Goal: Contribute content: Contribute content

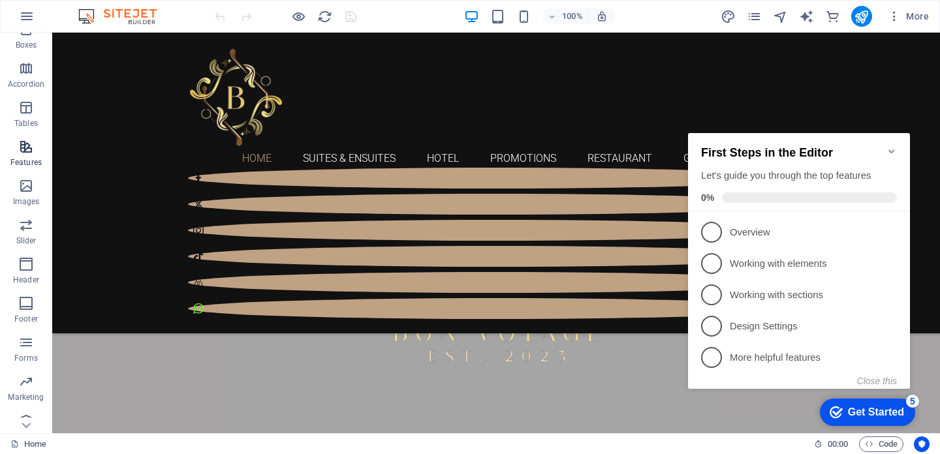
scroll to position [178, 0]
click at [23, 199] on p "Images" at bounding box center [26, 196] width 27 height 10
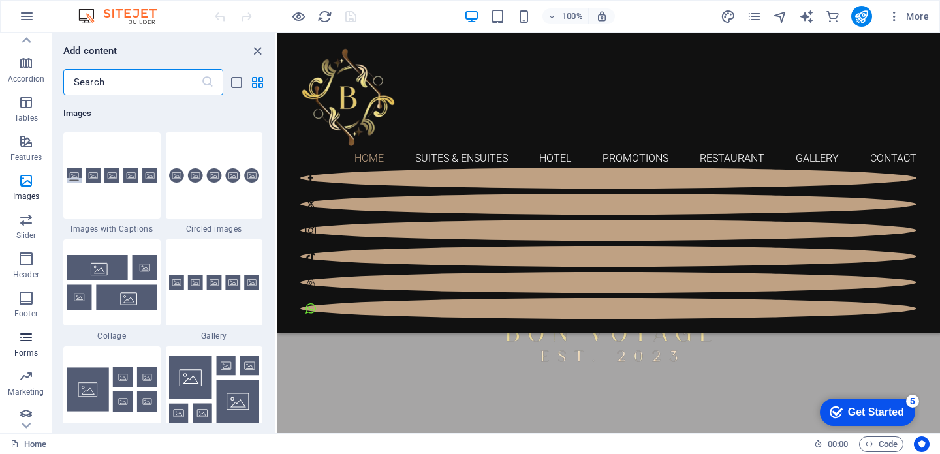
scroll to position [226, 0]
click at [17, 344] on p "Marketing" at bounding box center [26, 344] width 36 height 10
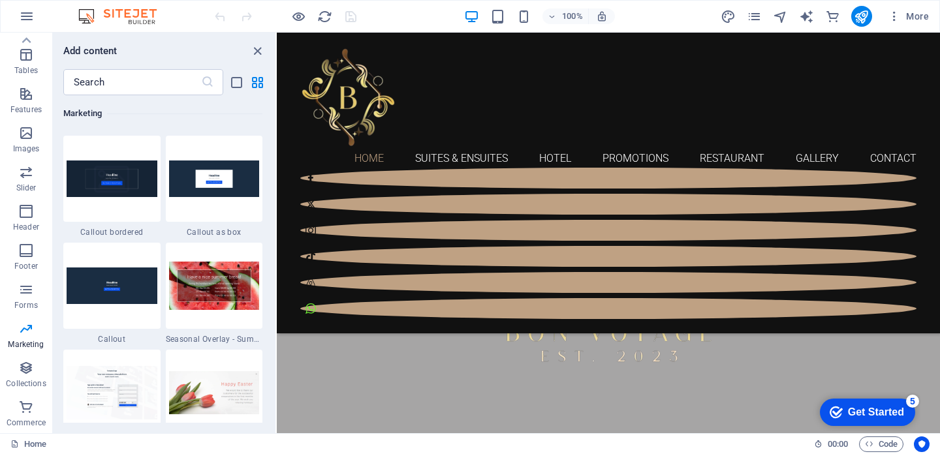
scroll to position [10736, 0]
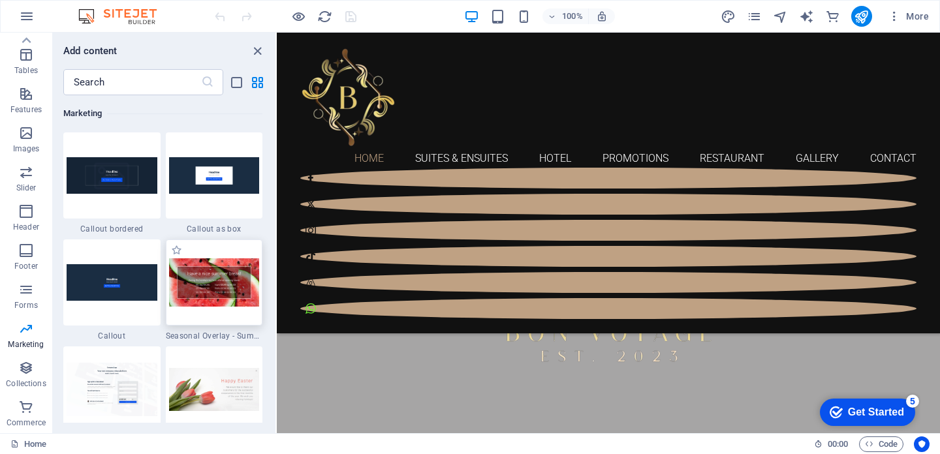
click at [207, 275] on img at bounding box center [214, 282] width 91 height 48
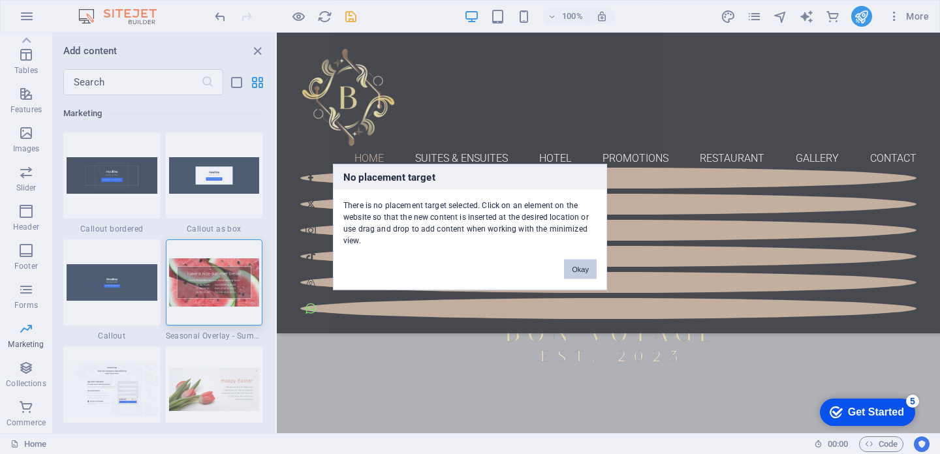
click at [579, 264] on button "Okay" at bounding box center [580, 270] width 33 height 20
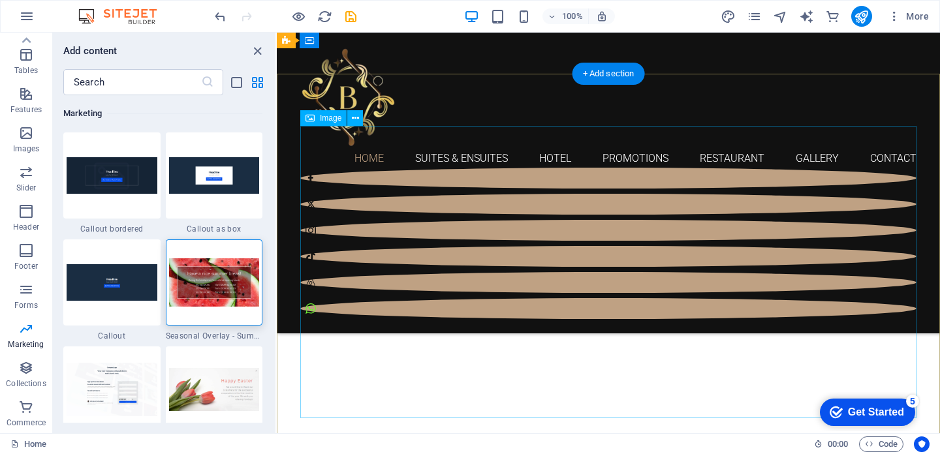
scroll to position [0, 0]
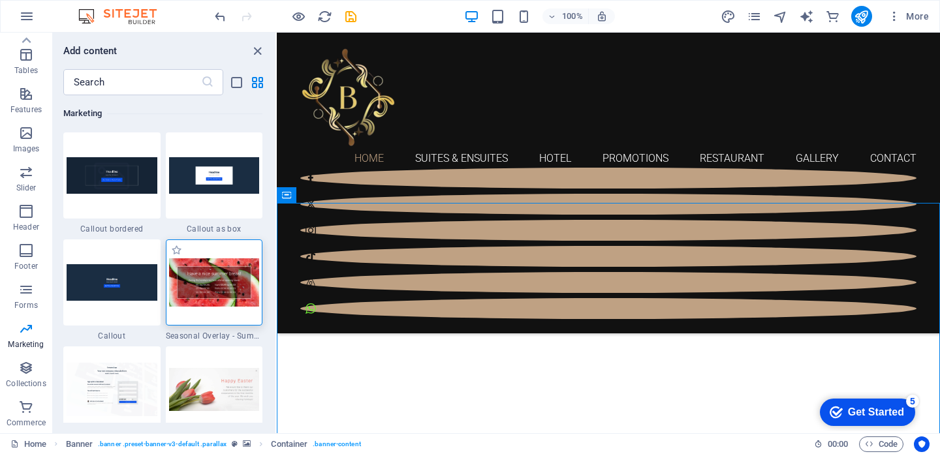
click at [218, 304] on img at bounding box center [214, 282] width 91 height 48
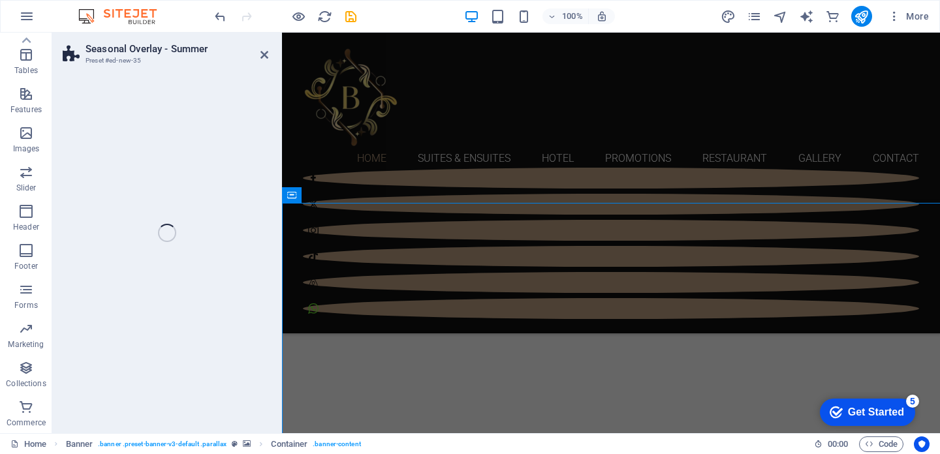
scroll to position [665, 0]
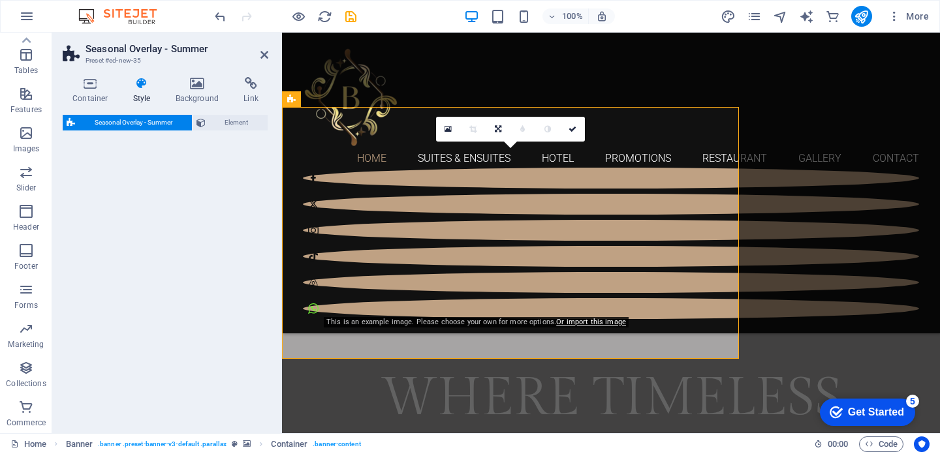
select select "px"
select select "rem"
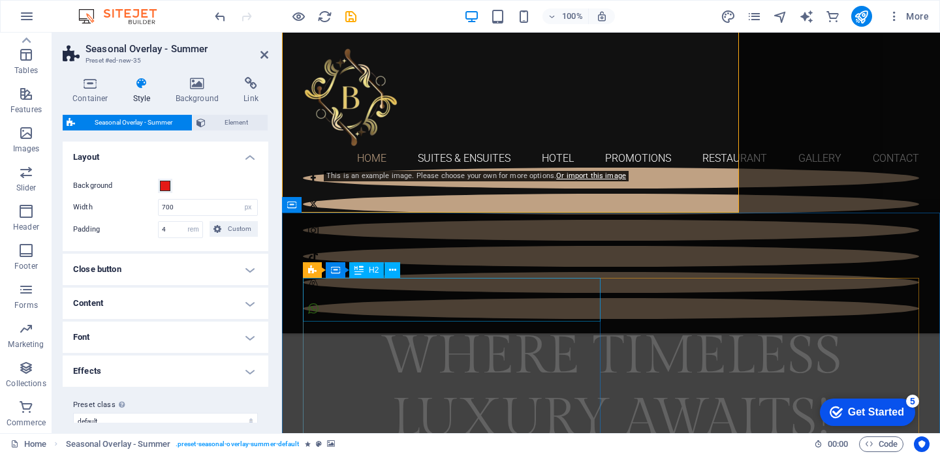
scroll to position [642, 0]
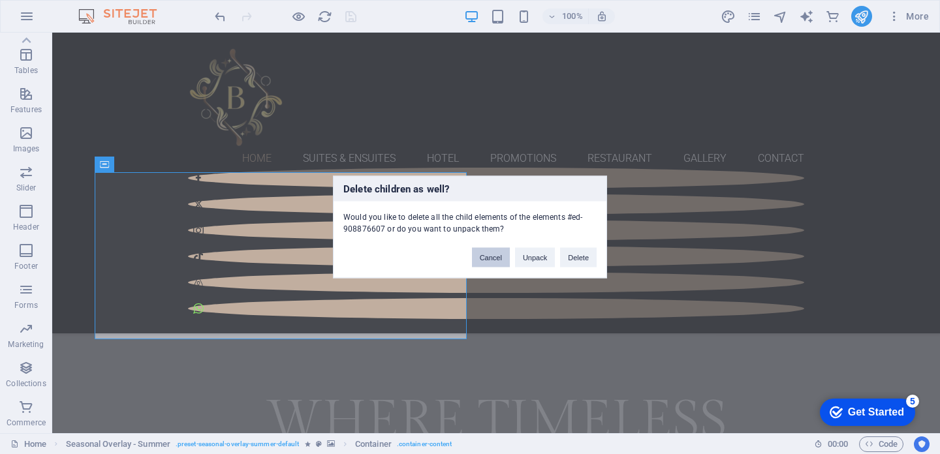
click at [487, 262] on button "Cancel" at bounding box center [491, 258] width 38 height 20
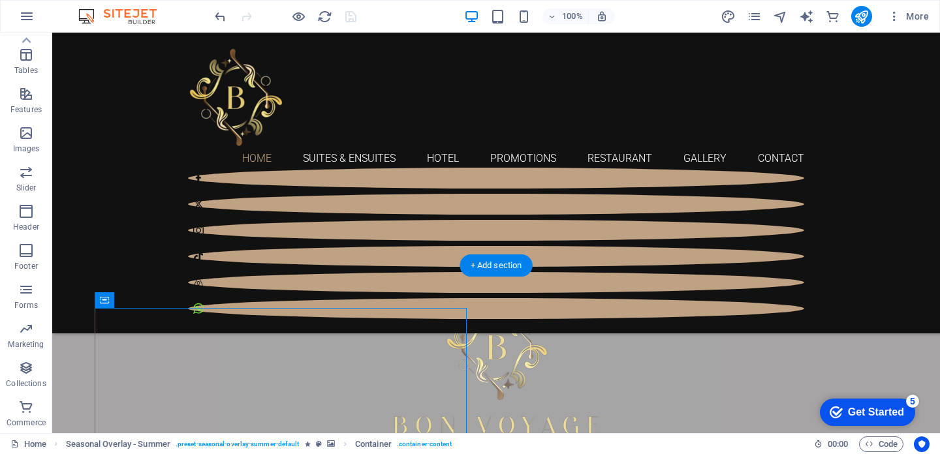
scroll to position [506, 0]
click at [154, 300] on button at bounding box center [162, 300] width 16 height 16
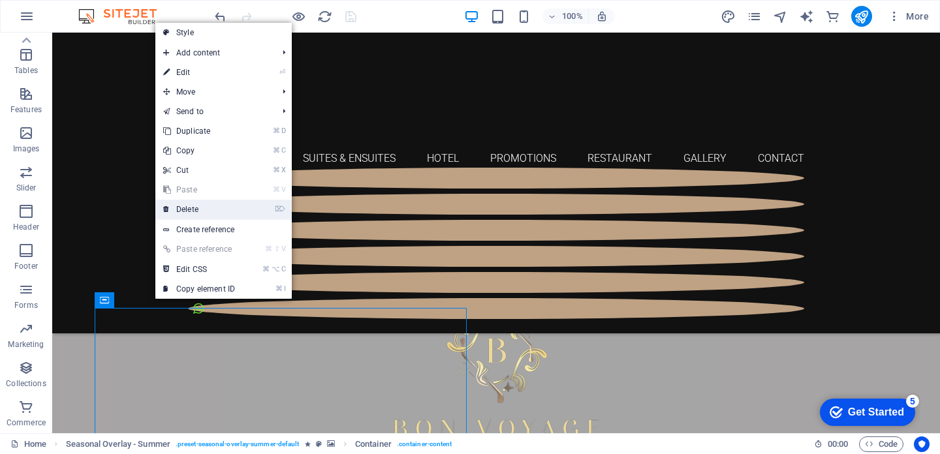
click at [191, 215] on link "⌦ Delete" at bounding box center [198, 210] width 87 height 20
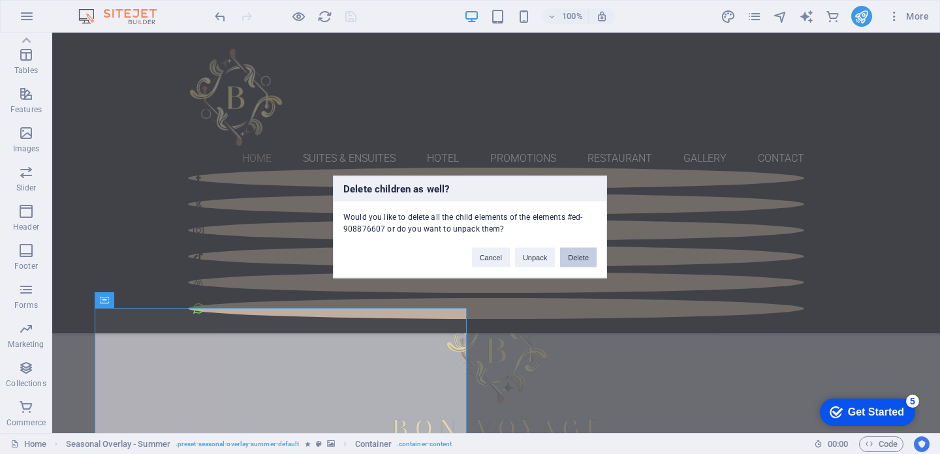
click at [581, 256] on button "Delete" at bounding box center [578, 258] width 37 height 20
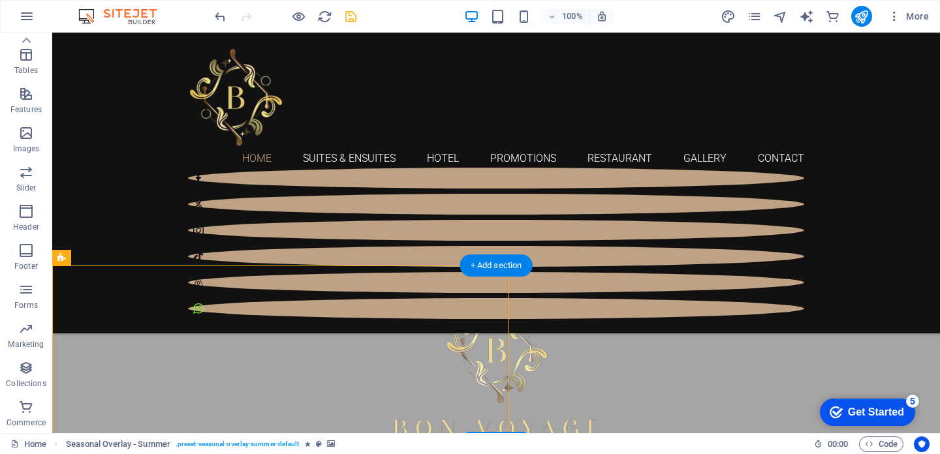
select select "px"
select select "rem"
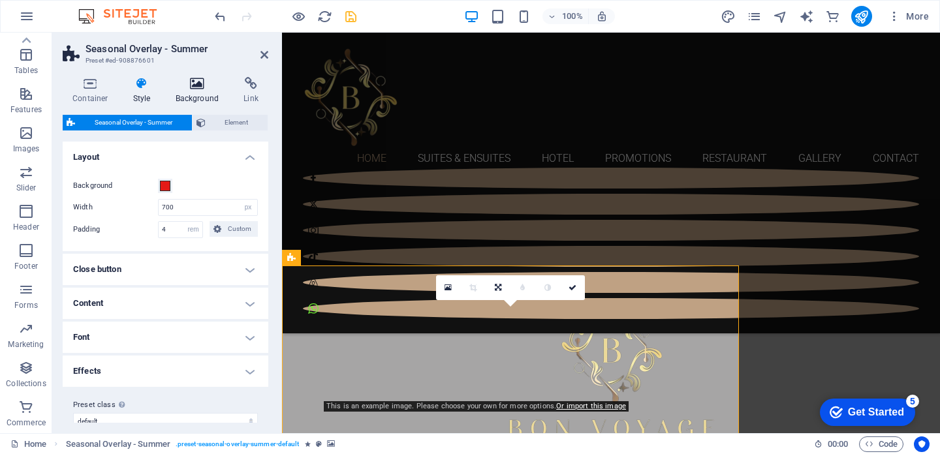
click at [198, 85] on icon at bounding box center [197, 83] width 63 height 13
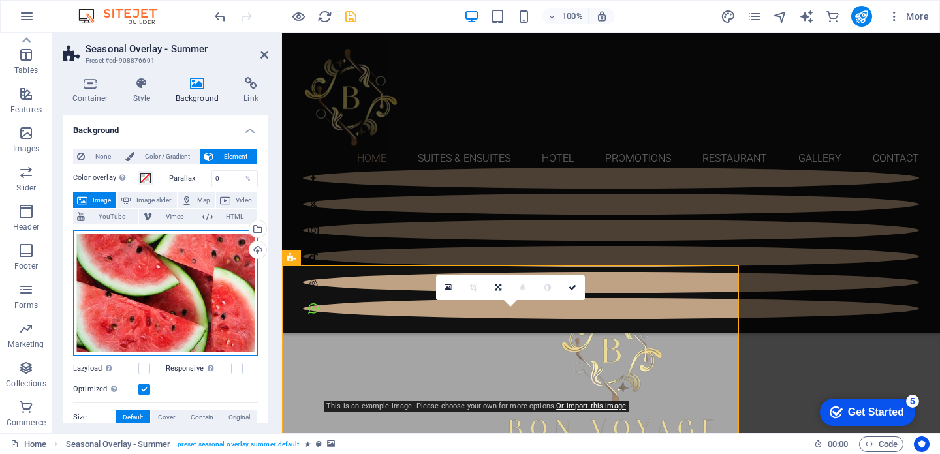
click at [194, 295] on div "Drag files here, click to choose files or select files from Files or our free s…" at bounding box center [165, 292] width 185 height 125
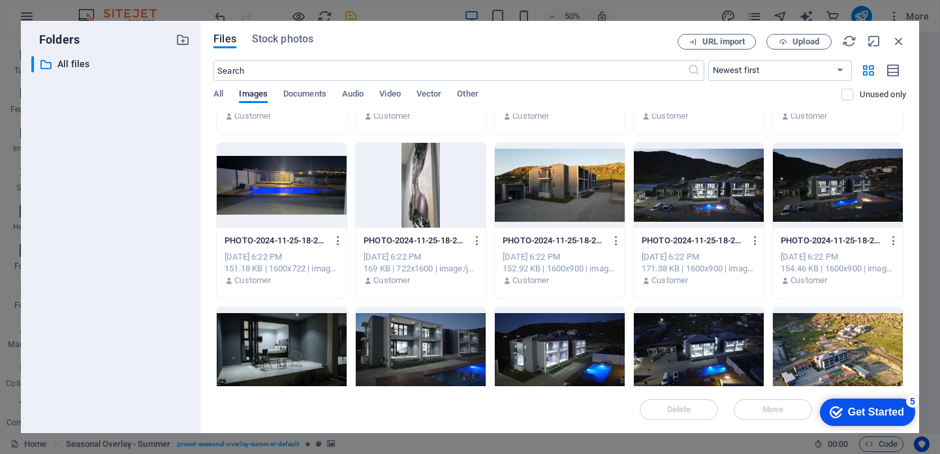
scroll to position [612, 0]
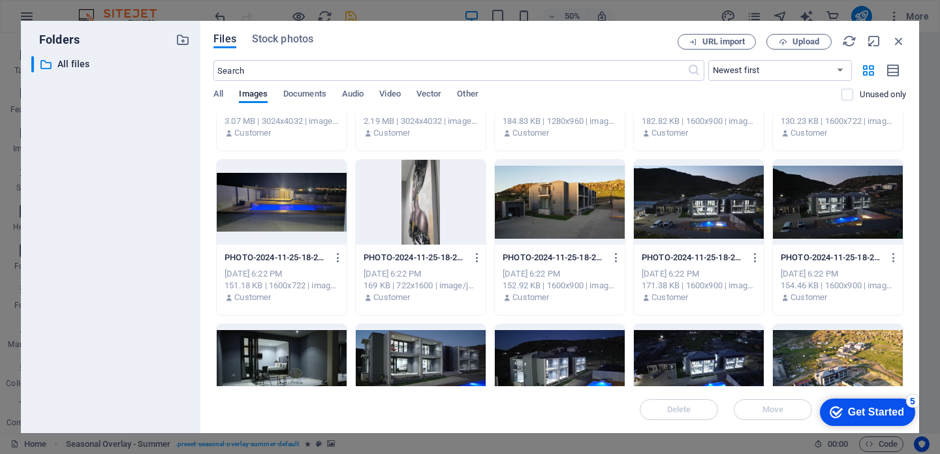
click at [462, 347] on div at bounding box center [421, 366] width 130 height 85
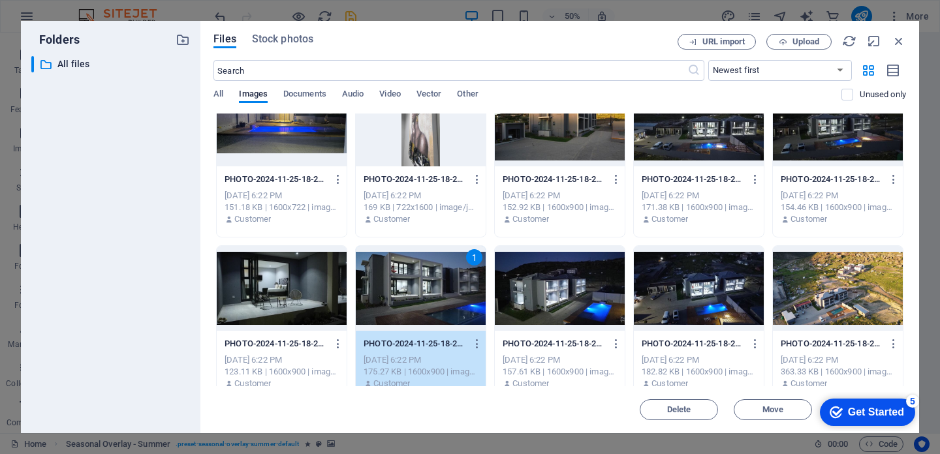
scroll to position [707, 0]
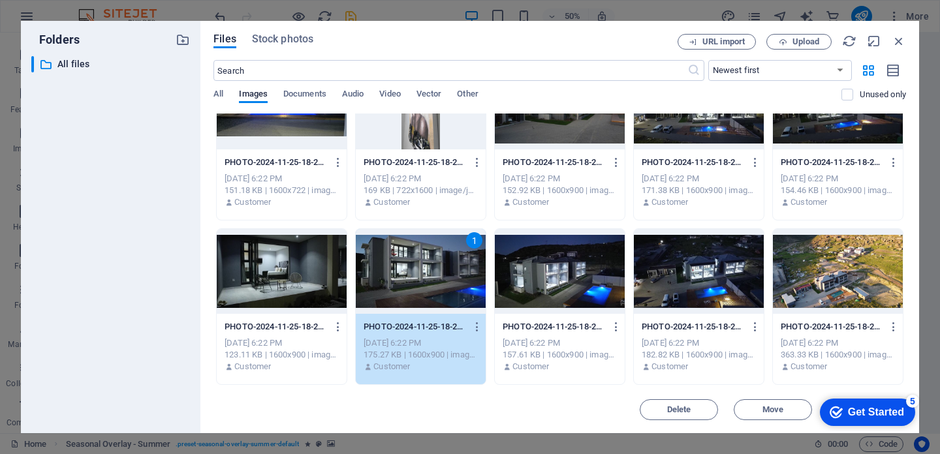
click at [832, 402] on div "checkmark Get Started 5" at bounding box center [867, 412] width 95 height 27
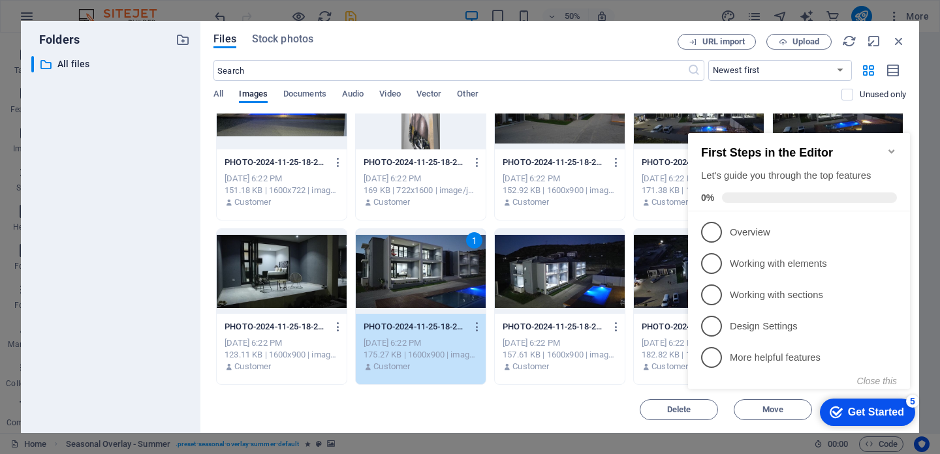
click at [417, 247] on div "1" at bounding box center [421, 271] width 130 height 85
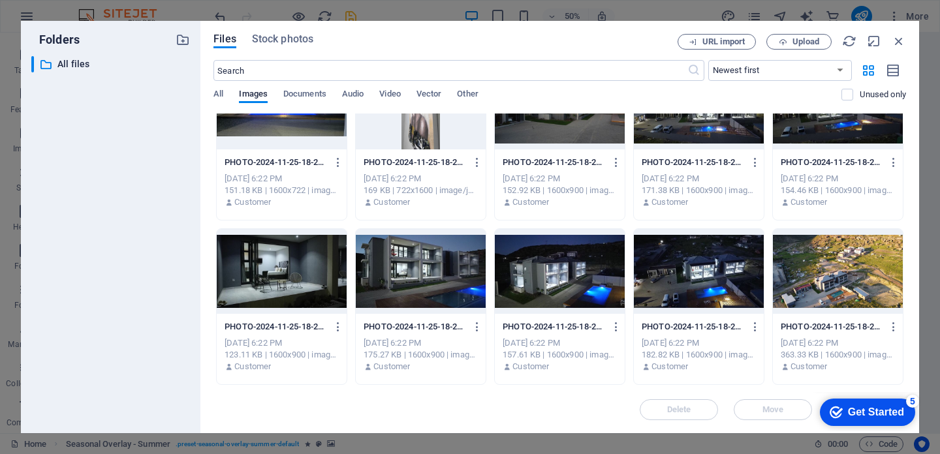
click at [417, 247] on div at bounding box center [421, 271] width 130 height 85
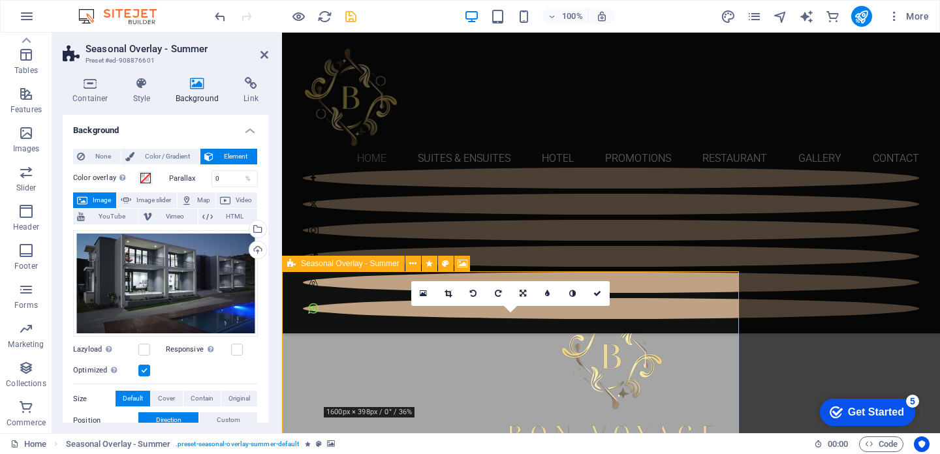
scroll to position [502, 0]
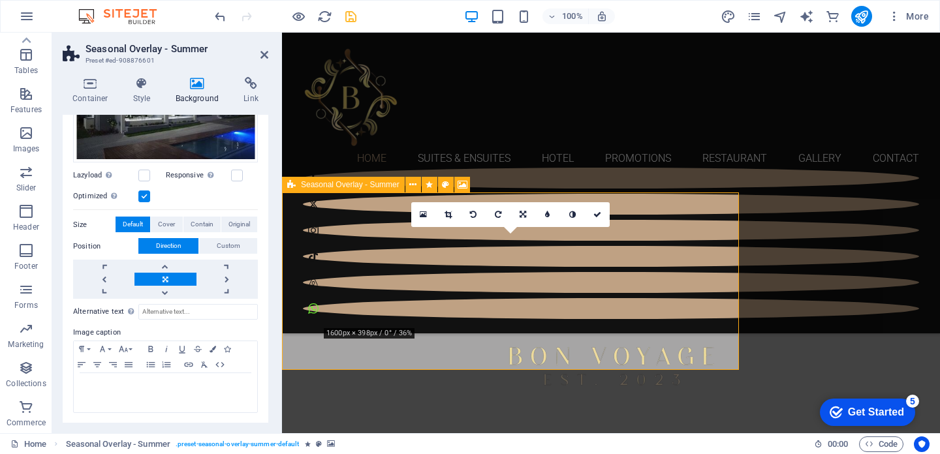
scroll to position [576, 0]
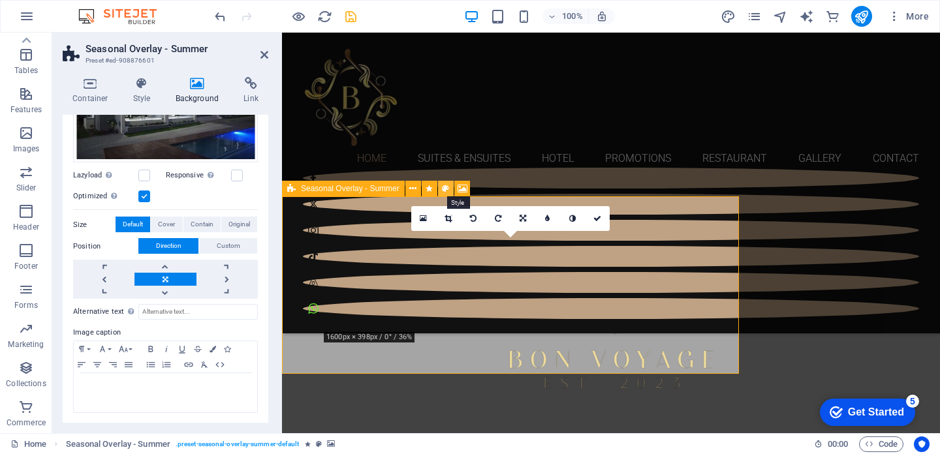
click at [446, 191] on icon at bounding box center [445, 189] width 7 height 14
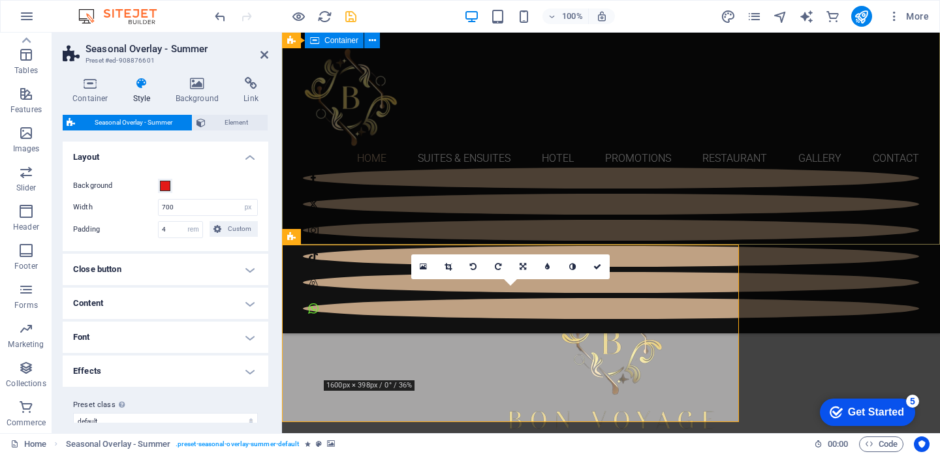
scroll to position [512, 0]
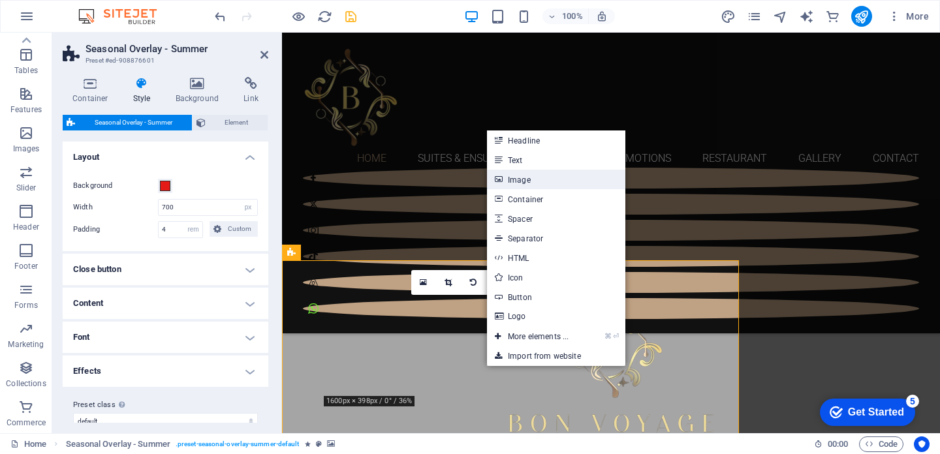
click at [532, 187] on link "Image" at bounding box center [556, 180] width 138 height 20
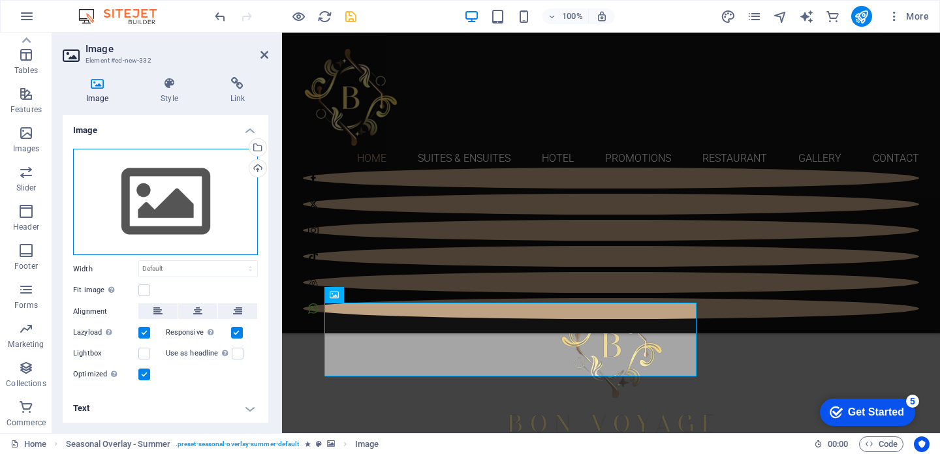
click at [209, 228] on div "Drag files here, click to choose files or select files from Files or our free s…" at bounding box center [165, 202] width 185 height 107
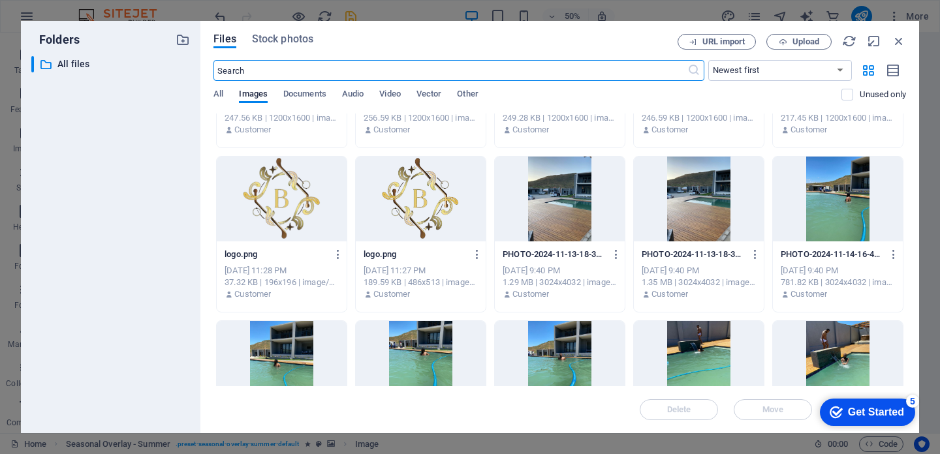
scroll to position [1618, 0]
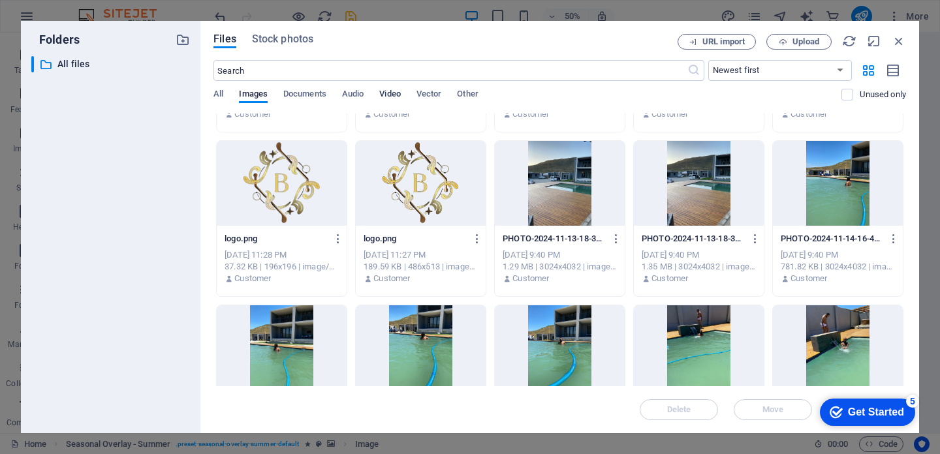
click at [391, 101] on button "Video" at bounding box center [389, 96] width 21 height 14
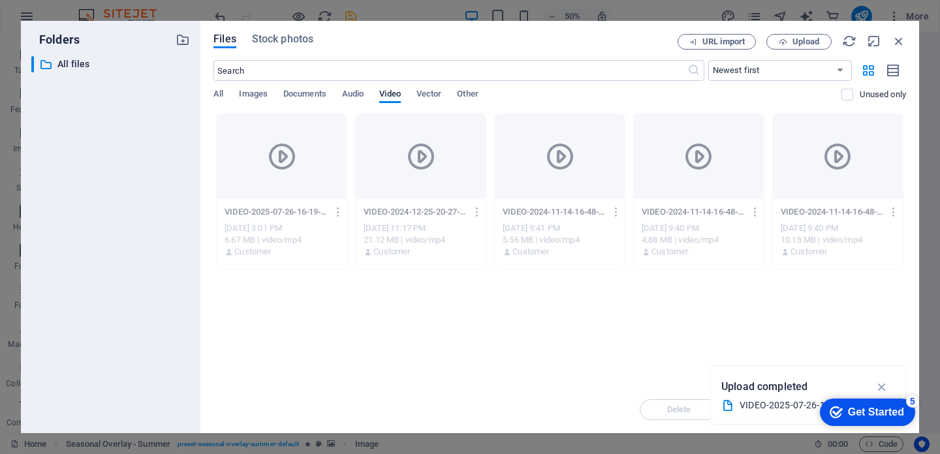
click at [249, 18] on div "Folders ​ All files All files Files Stock photos URL import Upload ​ Newest fir…" at bounding box center [470, 227] width 940 height 454
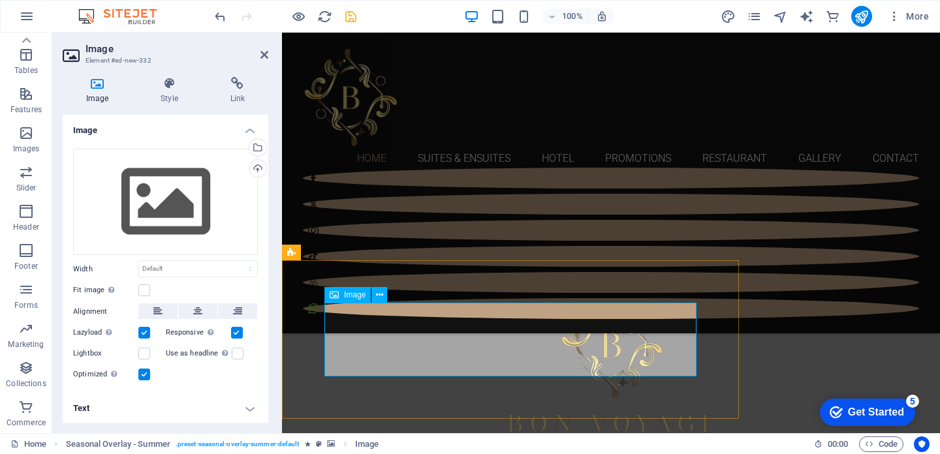
click at [380, 296] on icon at bounding box center [379, 295] width 7 height 14
click at [784, 252] on div "WHERE TIMELESS LUXURY AWAITS! Learn more" at bounding box center [611, 460] width 658 height 569
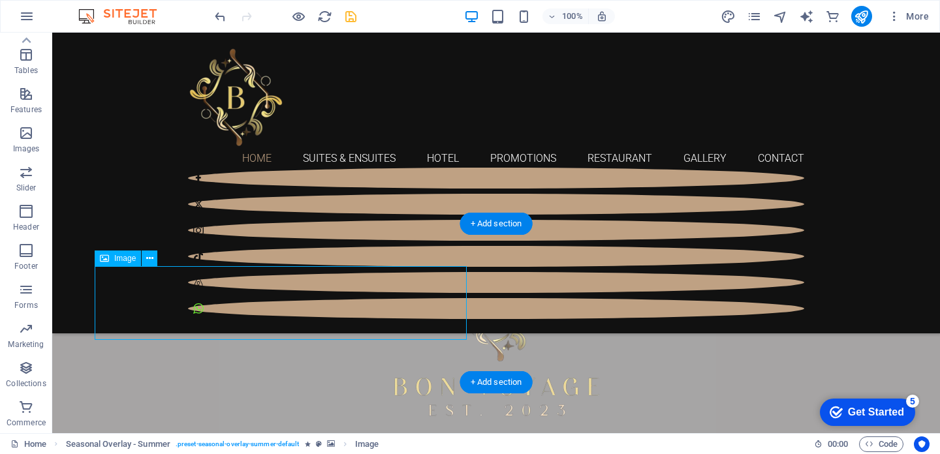
scroll to position [549, 0]
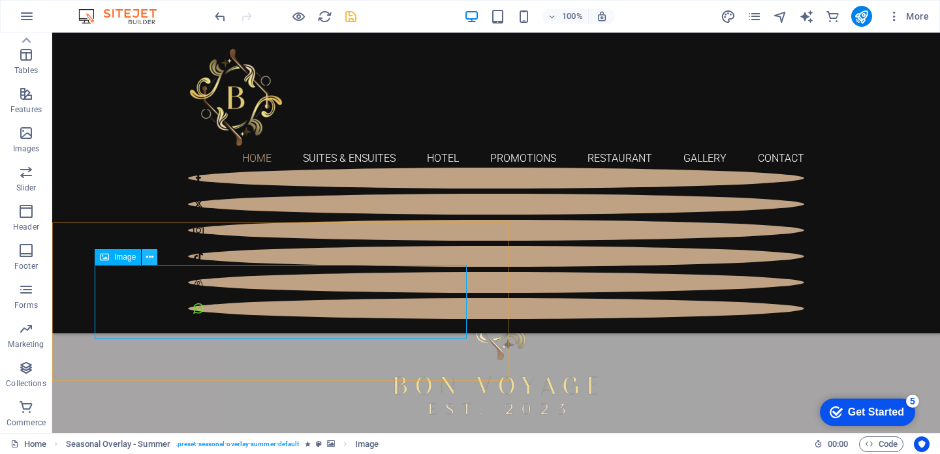
click at [153, 258] on button at bounding box center [150, 257] width 16 height 16
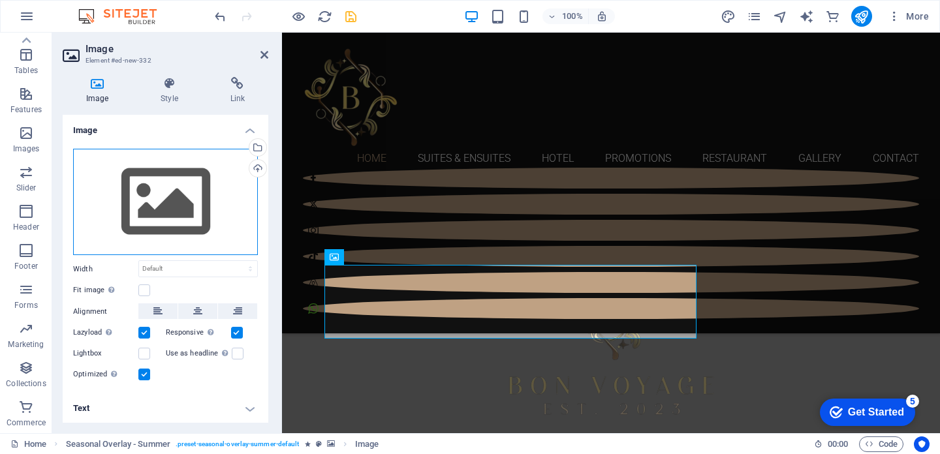
click at [178, 209] on div "Drag files here, click to choose files or select files from Files or our free s…" at bounding box center [165, 202] width 185 height 107
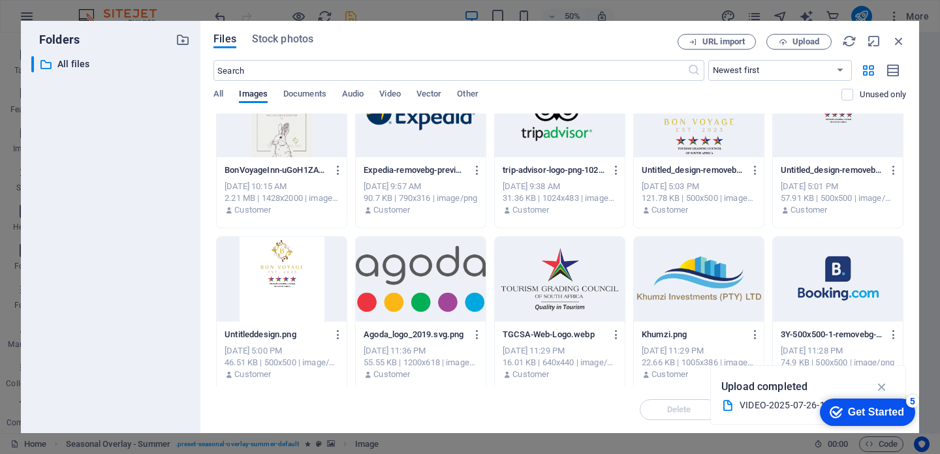
scroll to position [38, 0]
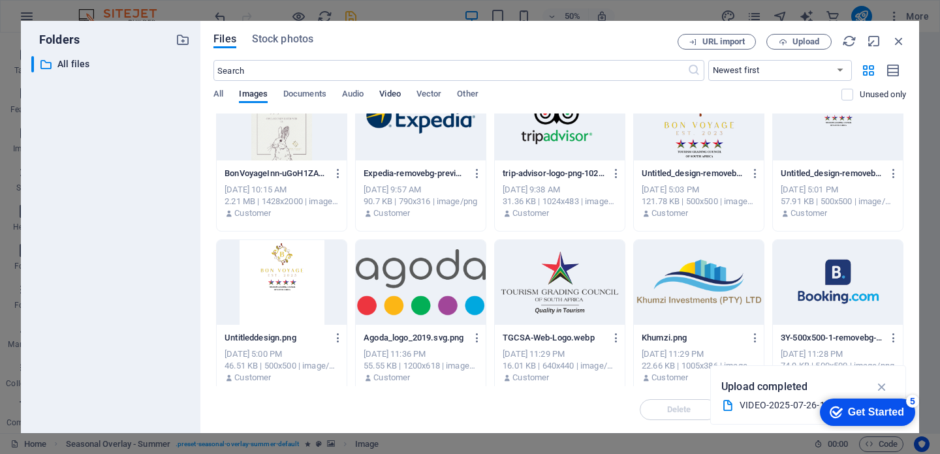
click at [393, 100] on span "Video" at bounding box center [389, 95] width 21 height 18
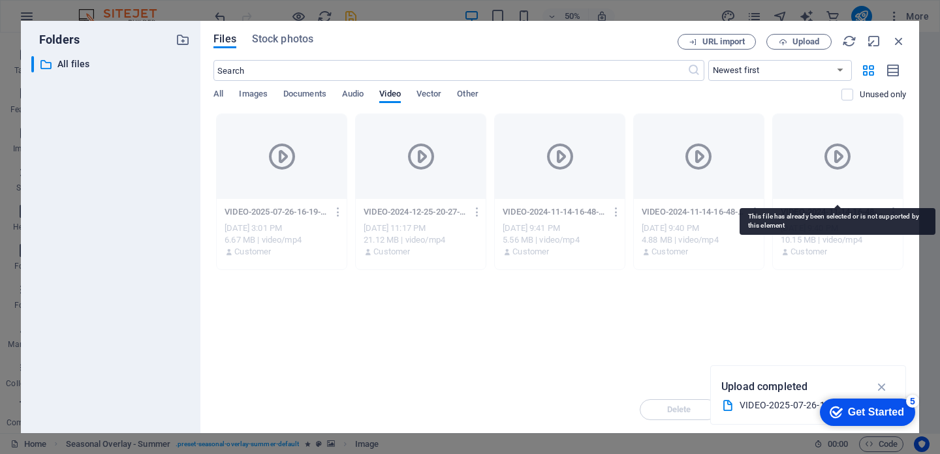
click at [845, 187] on div at bounding box center [838, 156] width 130 height 85
click at [732, 169] on div at bounding box center [699, 156] width 130 height 85
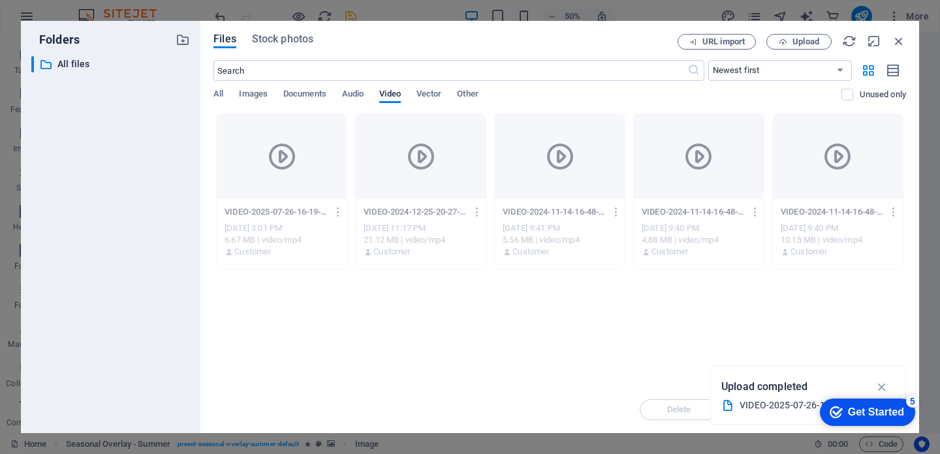
click at [896, 48] on div "URL import Upload" at bounding box center [791, 42] width 228 height 16
click at [895, 45] on icon "button" at bounding box center [898, 41] width 14 height 14
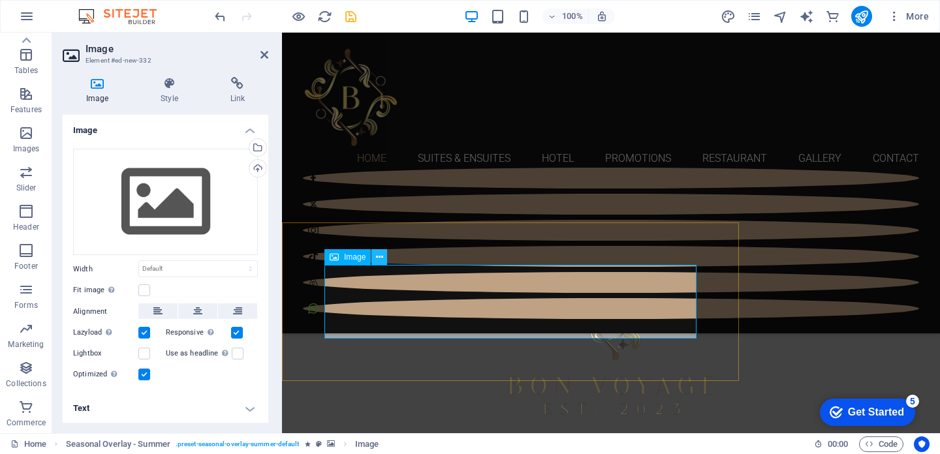
click at [382, 256] on icon at bounding box center [379, 258] width 7 height 14
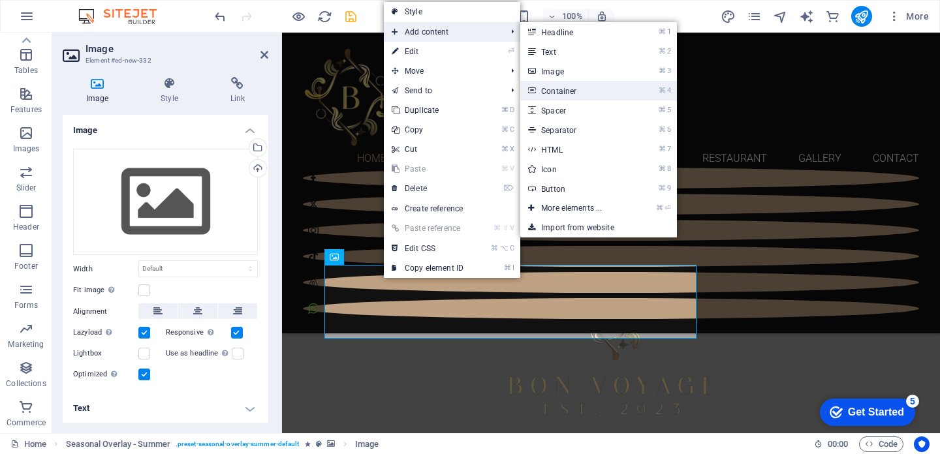
click at [557, 98] on link "⌘ 4 Container" at bounding box center [574, 91] width 108 height 20
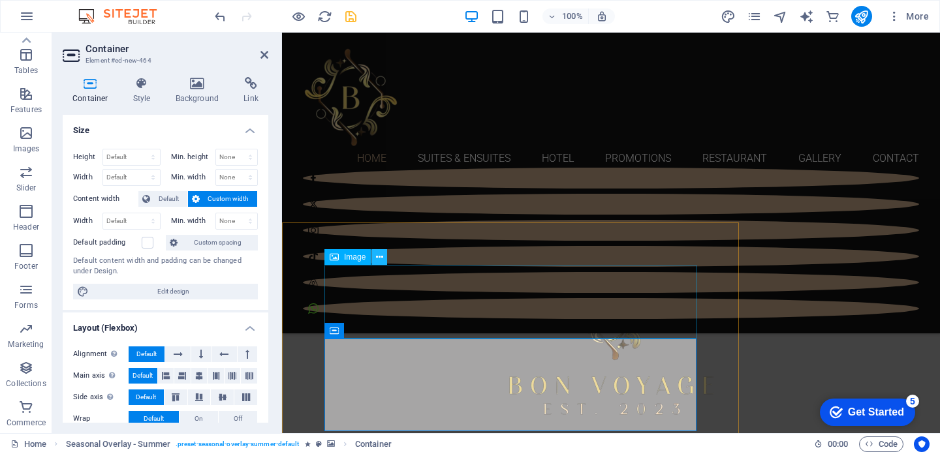
click at [376, 259] on icon at bounding box center [379, 258] width 7 height 14
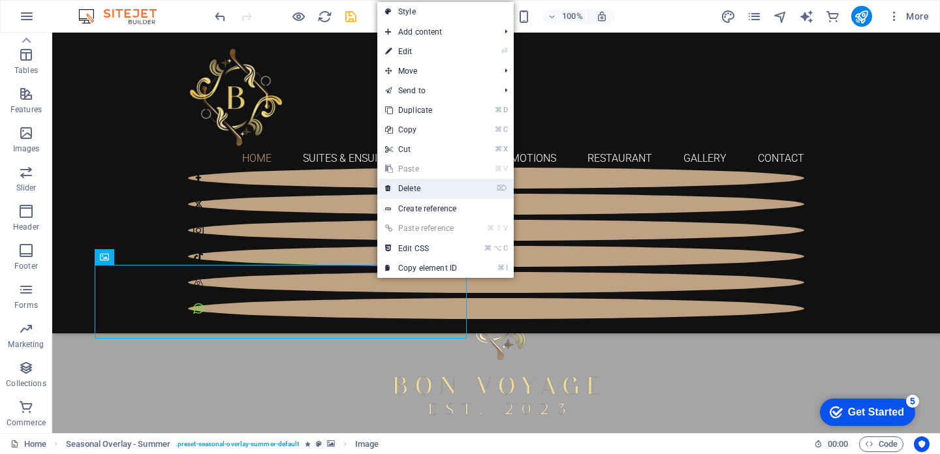
click at [412, 194] on link "⌦ Delete" at bounding box center [420, 189] width 87 height 20
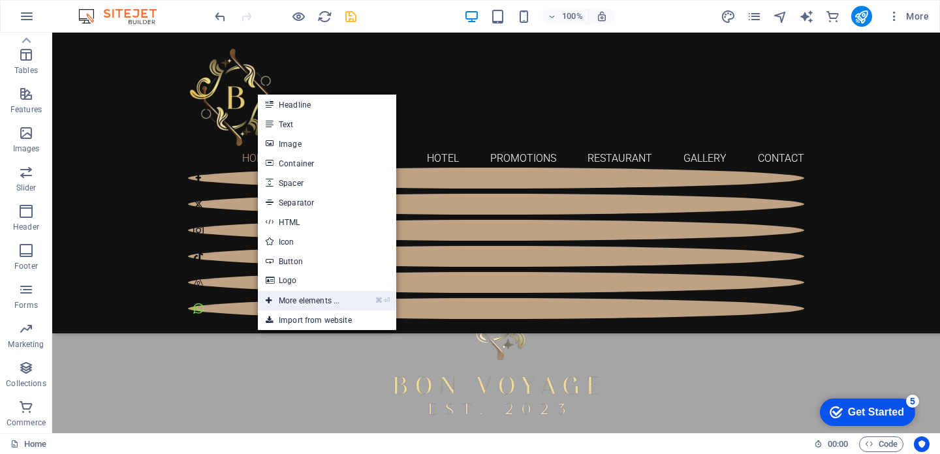
click at [283, 303] on link "⌘ ⏎ More elements ..." at bounding box center [302, 301] width 89 height 20
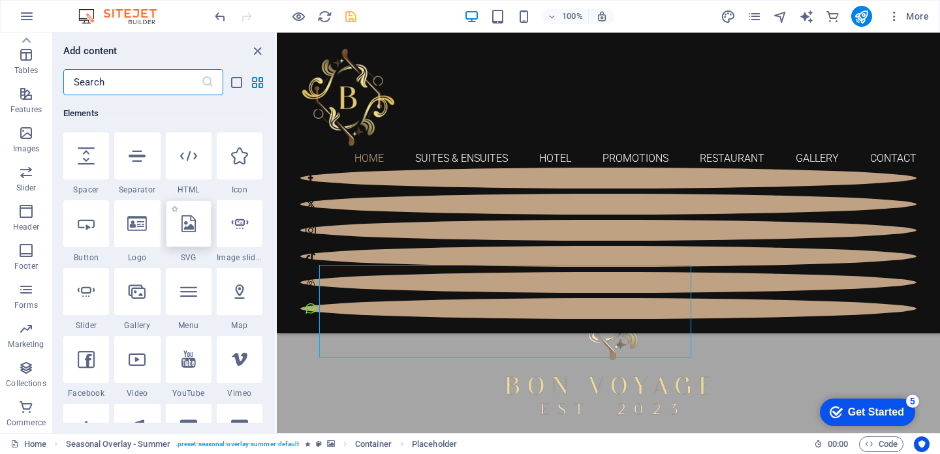
scroll to position [238, 0]
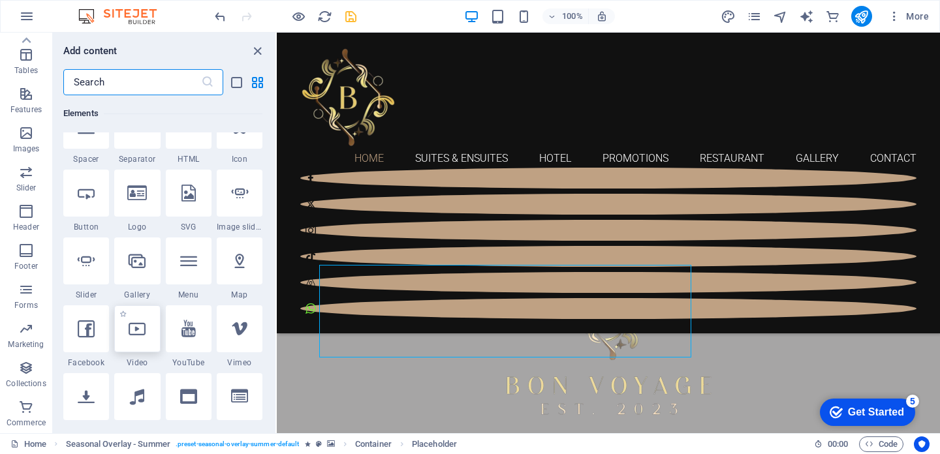
click at [151, 335] on div at bounding box center [137, 328] width 46 height 47
select select "%"
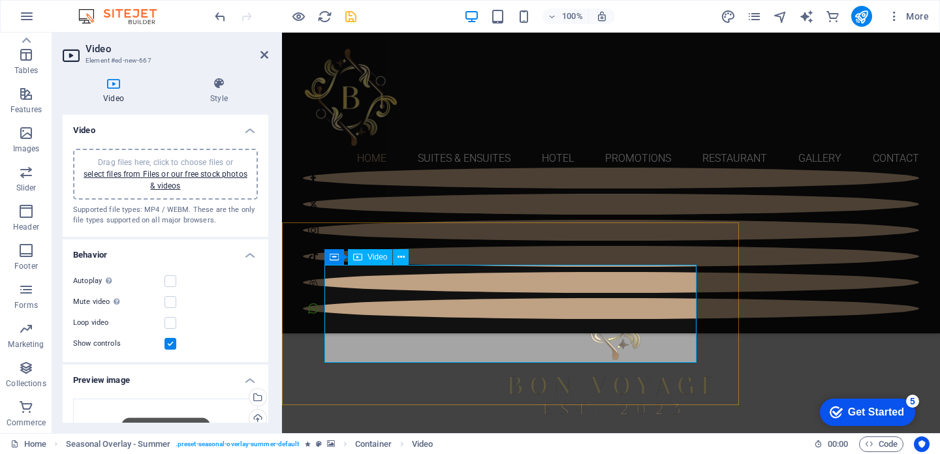
click at [159, 177] on link "select files from Files or our free stock photos & videos" at bounding box center [166, 180] width 164 height 21
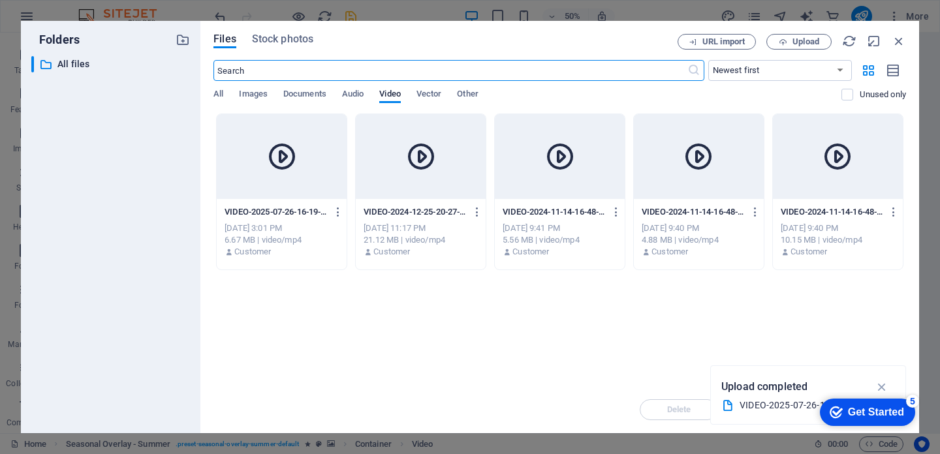
click at [816, 183] on div at bounding box center [838, 156] width 130 height 85
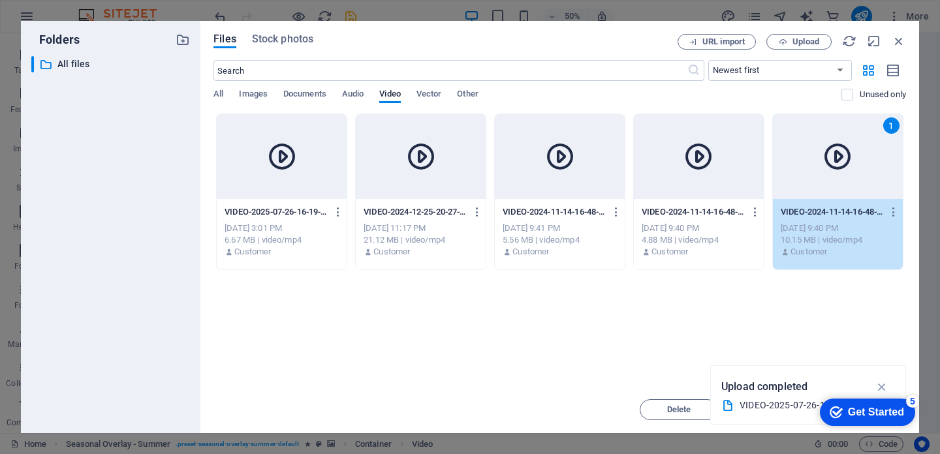
click at [848, 200] on div "VIDEO-2024-11-14-16-48-55.mp4 VIDEO-2024-11-14-16-48-55.mp4 [DATE] 9:40 PM 10.1…" at bounding box center [838, 232] width 130 height 67
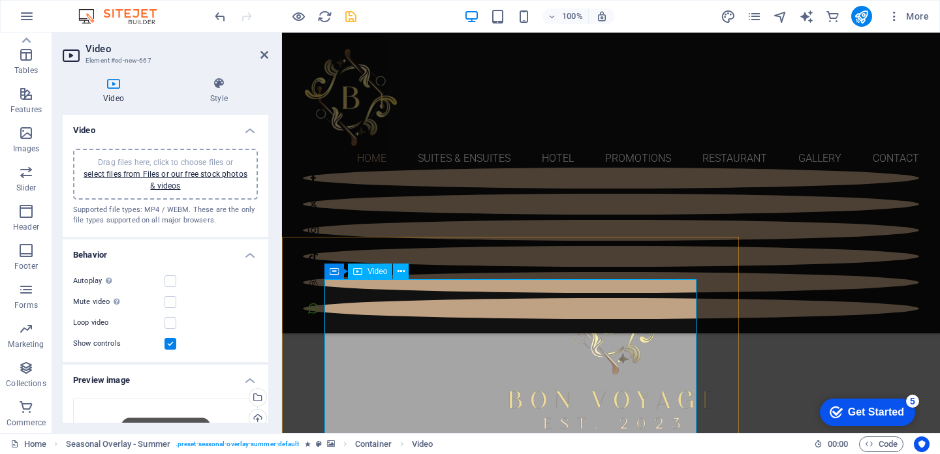
scroll to position [514, 0]
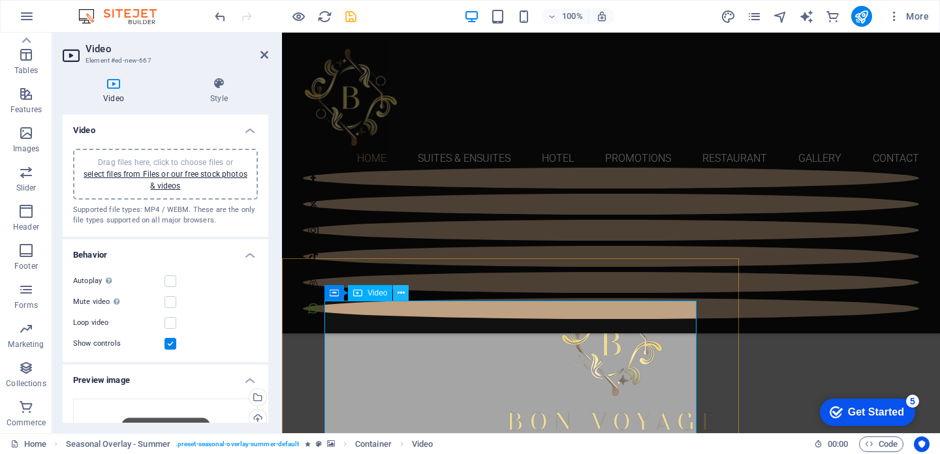
click at [400, 295] on icon at bounding box center [400, 293] width 7 height 14
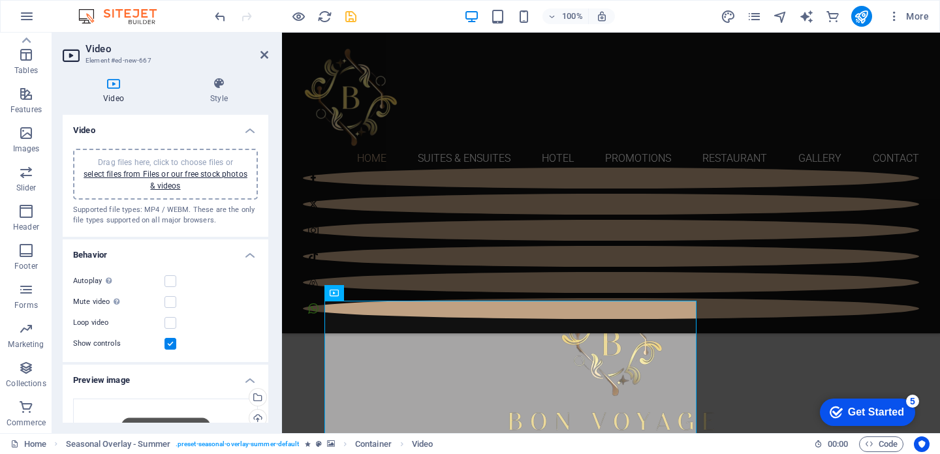
click at [179, 180] on div "Drag files here, click to choose files or select files from Files or our free s…" at bounding box center [165, 174] width 169 height 35
click at [226, 177] on link "select files from Files or our free stock photos & videos" at bounding box center [166, 180] width 164 height 21
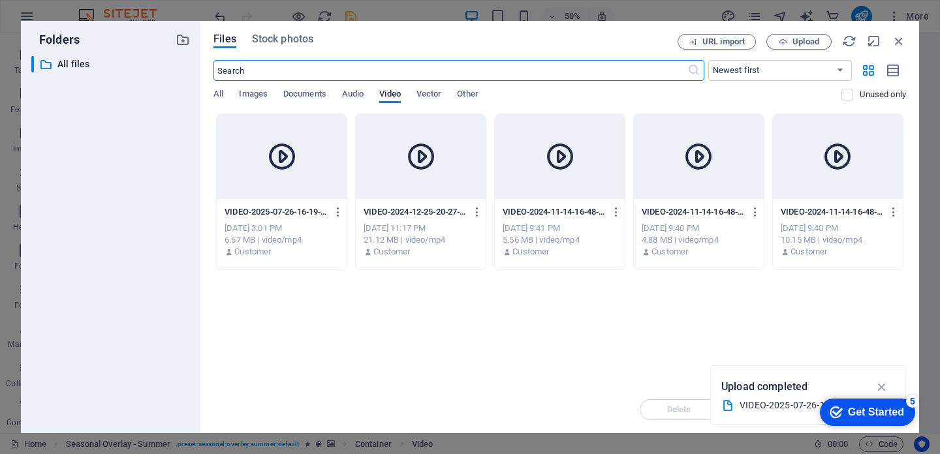
click at [262, 204] on div "VIDEO-2025-07-26-16-19-05-0ViUph4gm8TKnK0EBSSWVQ.mp4 VIDEO-2025-07-26-16-19-05-…" at bounding box center [281, 212] width 114 height 21
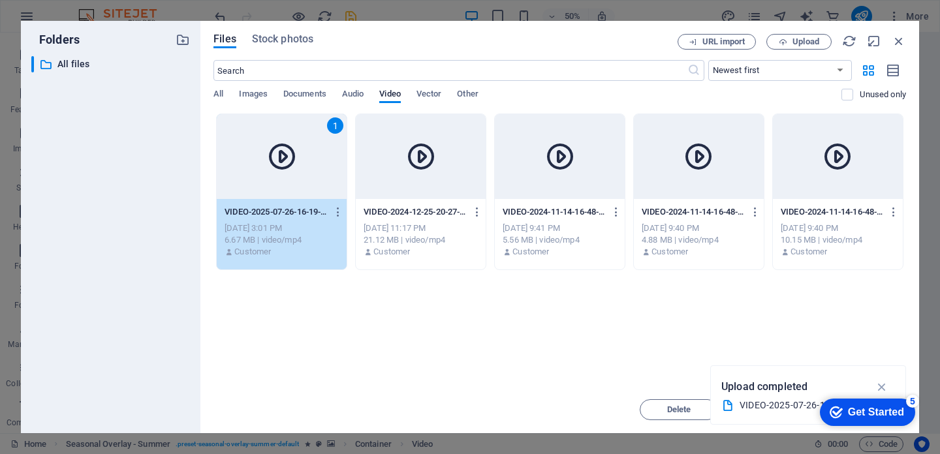
click at [262, 204] on div "VIDEO-2025-07-26-16-19-05-0ViUph4gm8TKnK0EBSSWVQ.mp4 VIDEO-2025-07-26-16-19-05-…" at bounding box center [281, 212] width 114 height 21
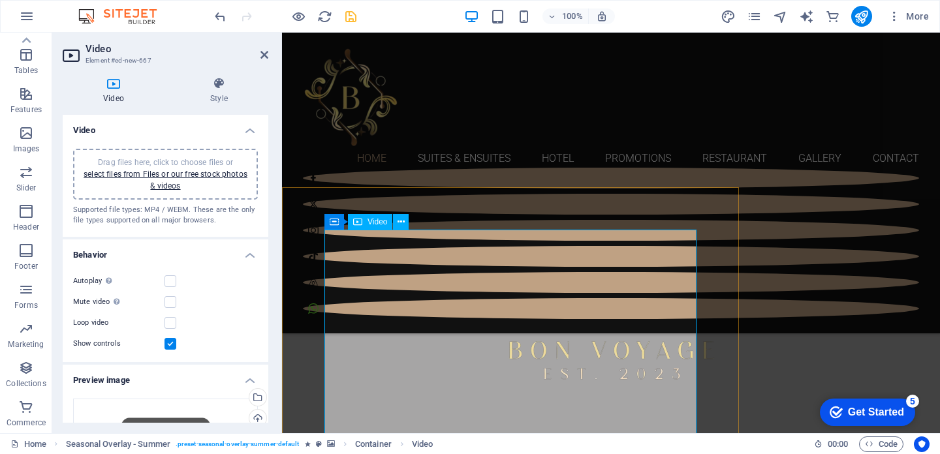
scroll to position [600, 0]
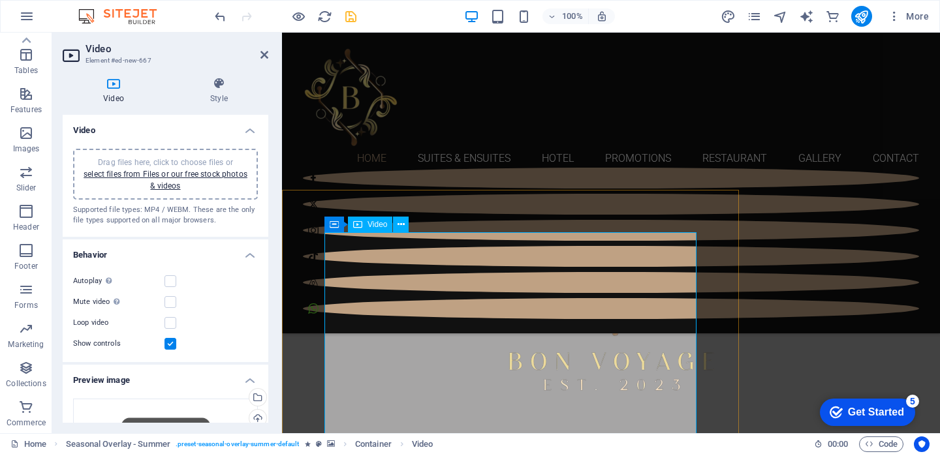
scroll to position [523, 0]
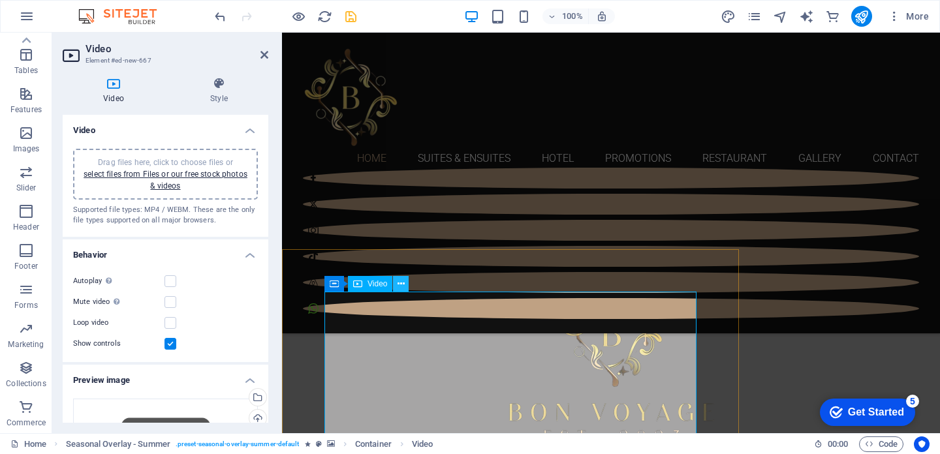
click at [399, 291] on button at bounding box center [401, 284] width 16 height 16
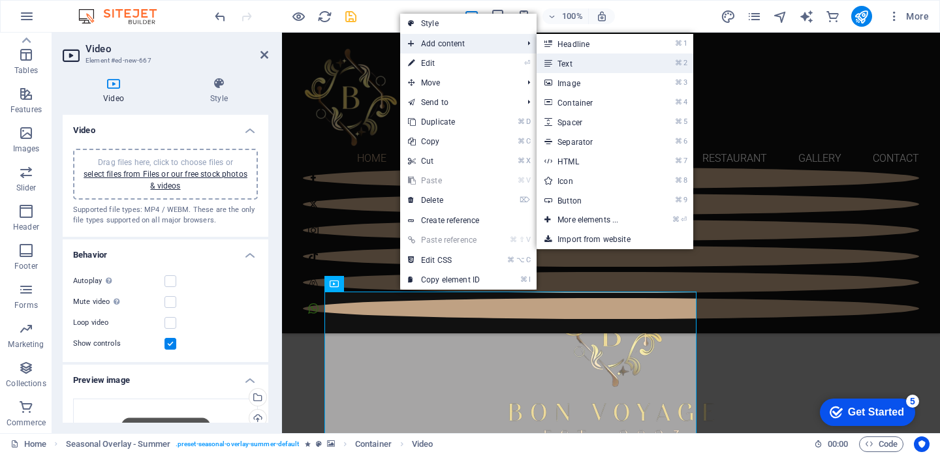
click at [567, 59] on link "⌘ 2 Text" at bounding box center [590, 64] width 108 height 20
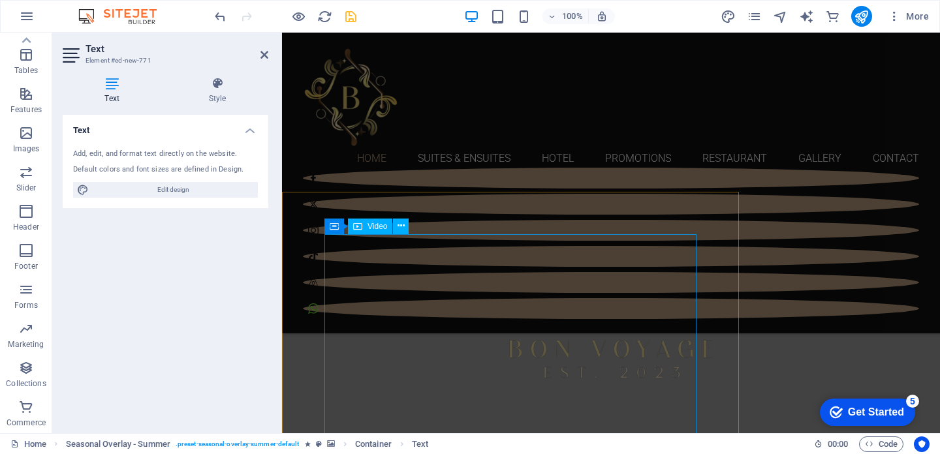
scroll to position [568, 0]
click at [399, 241] on icon at bounding box center [400, 239] width 7 height 14
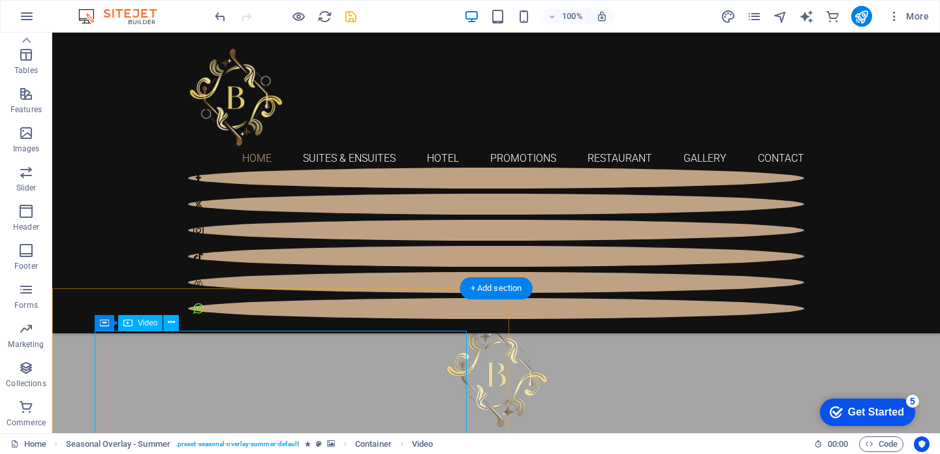
scroll to position [484, 0]
drag, startPoint x: 116, startPoint y: 299, endPoint x: 169, endPoint y: 328, distance: 60.5
click at [169, 328] on icon at bounding box center [171, 323] width 7 height 14
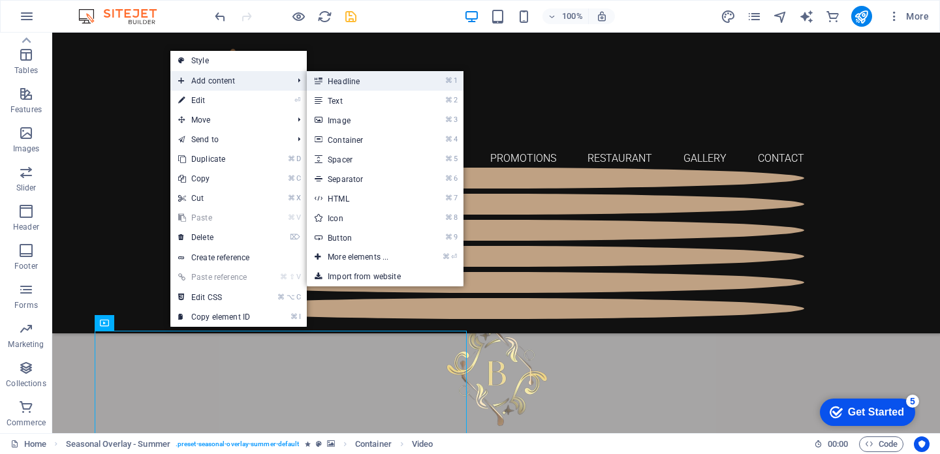
click at [336, 85] on link "⌘ 1 Headline" at bounding box center [361, 81] width 108 height 20
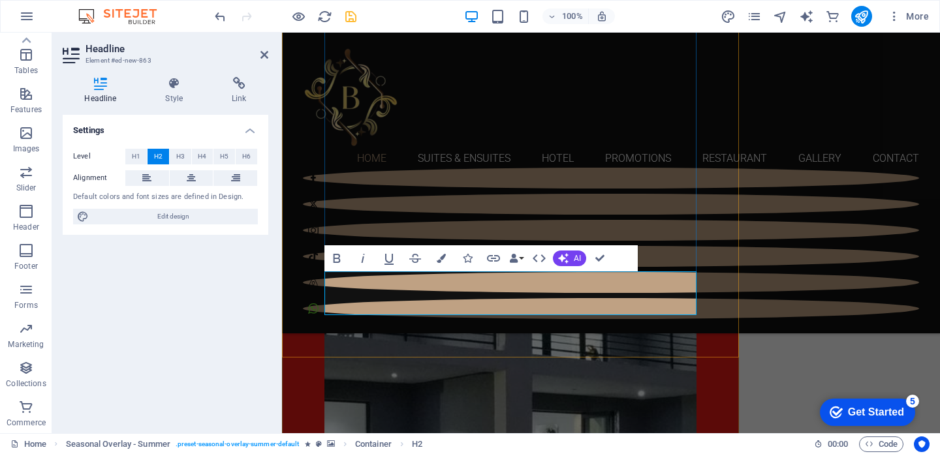
scroll to position [1184, 0]
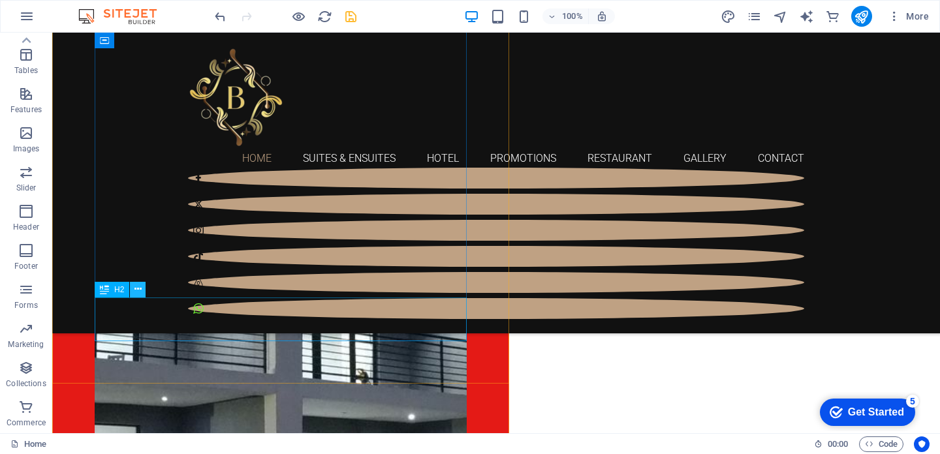
click at [135, 288] on icon at bounding box center [137, 290] width 7 height 14
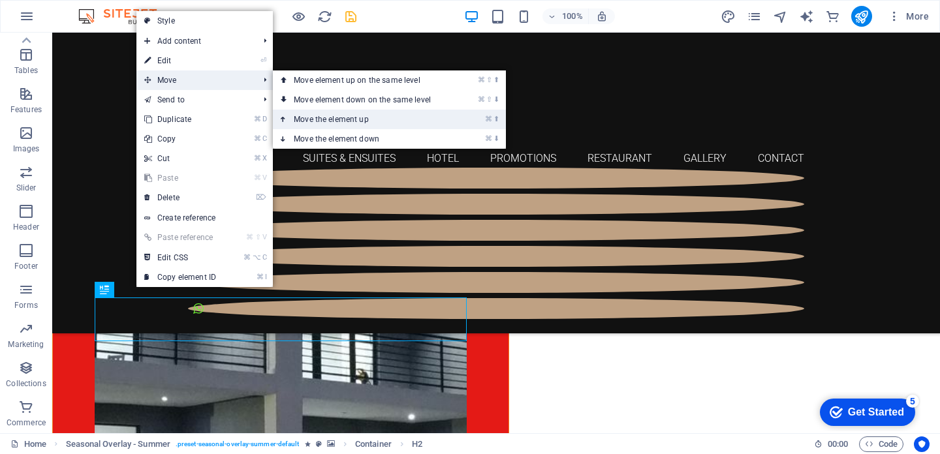
click at [331, 123] on link "⌘ ⬆ Move the element up" at bounding box center [365, 120] width 184 height 20
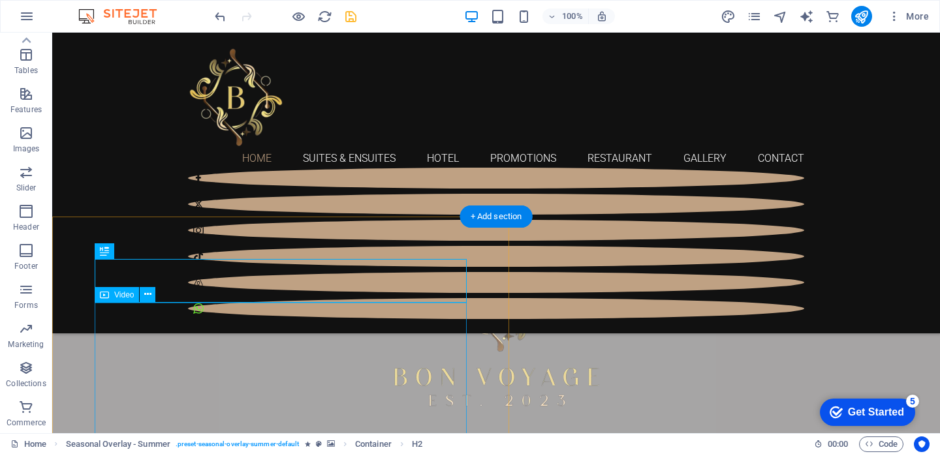
scroll to position [544, 0]
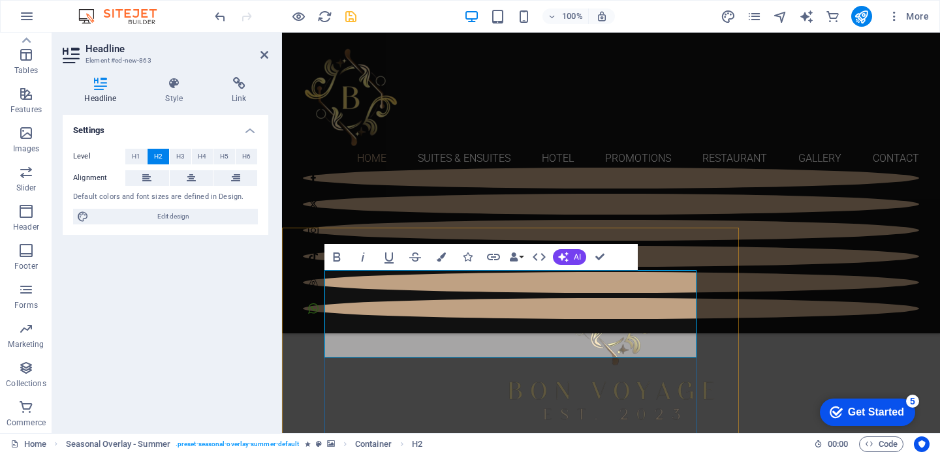
click at [337, 258] on icon "button" at bounding box center [337, 257] width 16 height 16
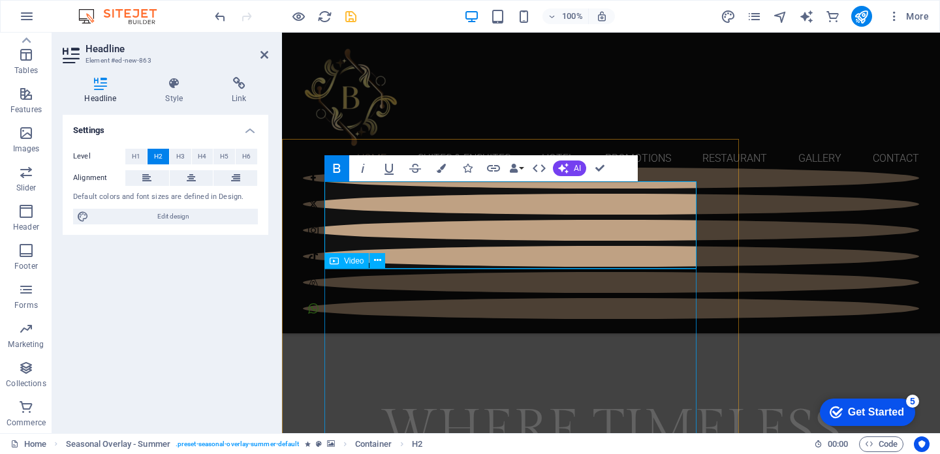
scroll to position [634, 0]
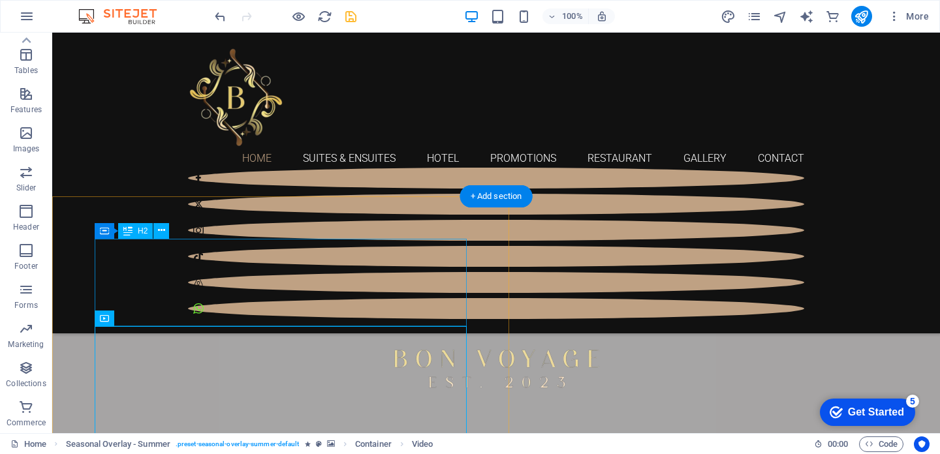
scroll to position [576, 0]
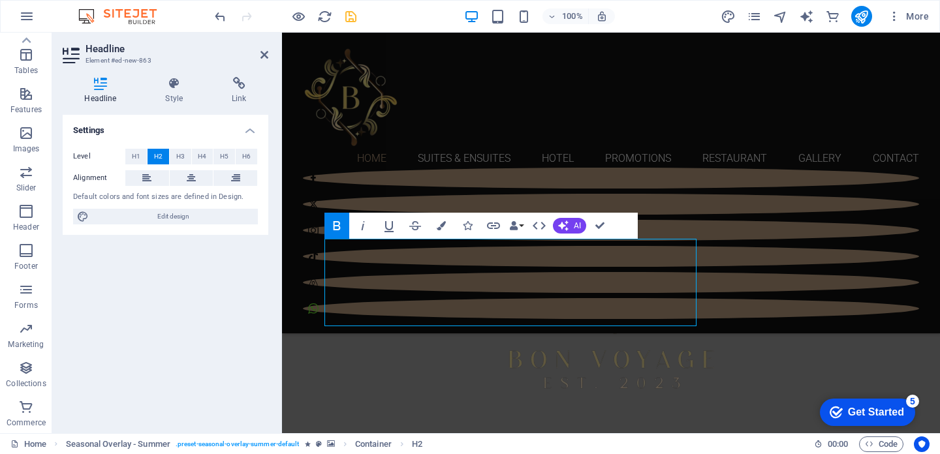
click at [140, 266] on div "Settings Level H1 H2 H3 H4 H5 H6 Alignment Default colors and font sizes are de…" at bounding box center [166, 269] width 206 height 308
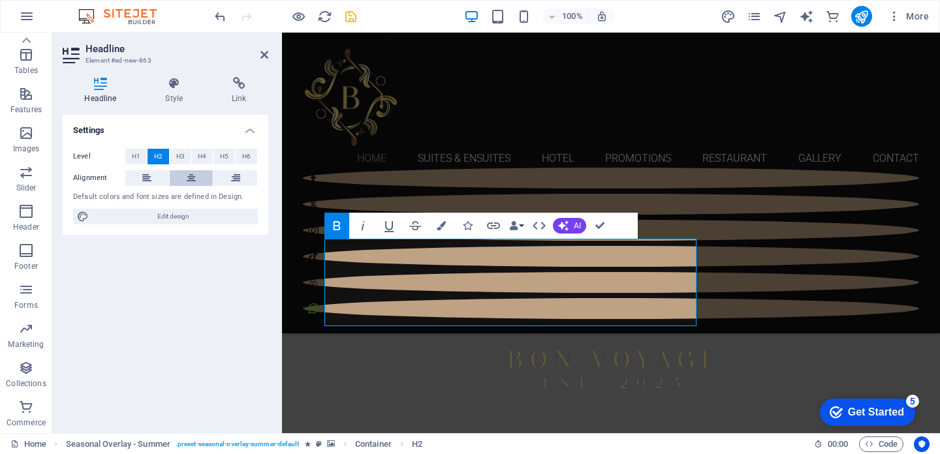
click at [192, 177] on icon at bounding box center [191, 178] width 9 height 16
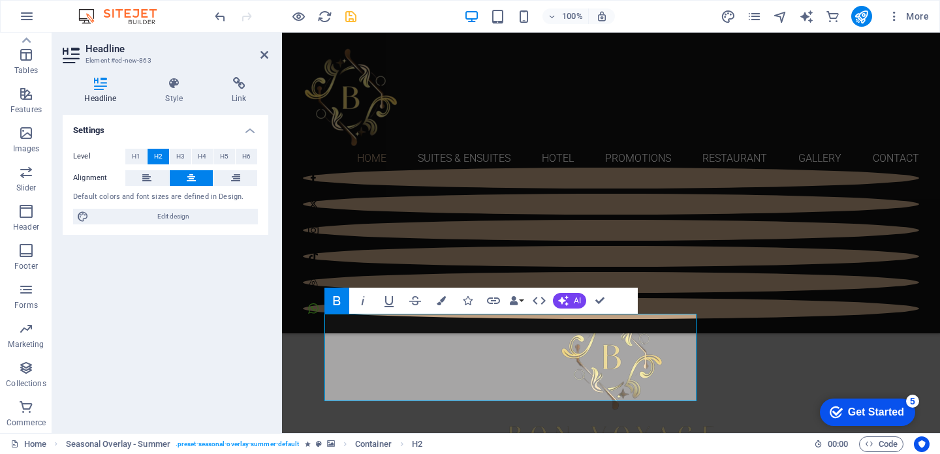
scroll to position [500, 0]
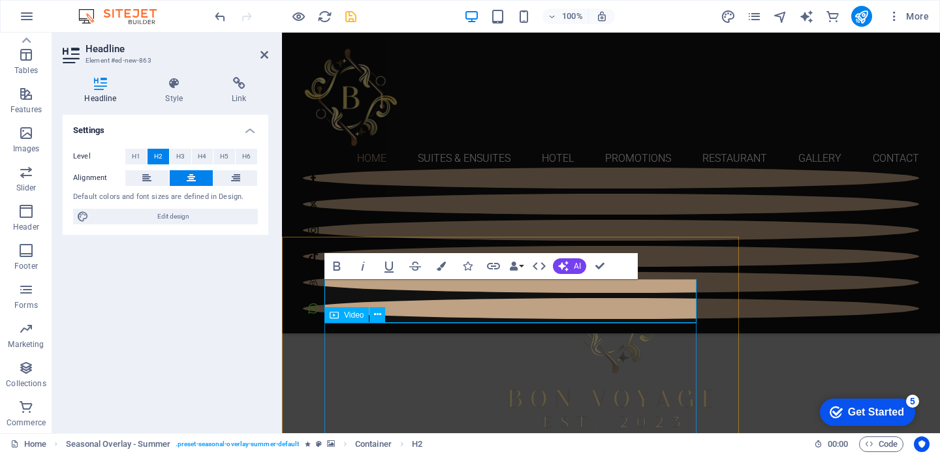
scroll to position [535, 0]
click at [373, 315] on button at bounding box center [377, 315] width 16 height 16
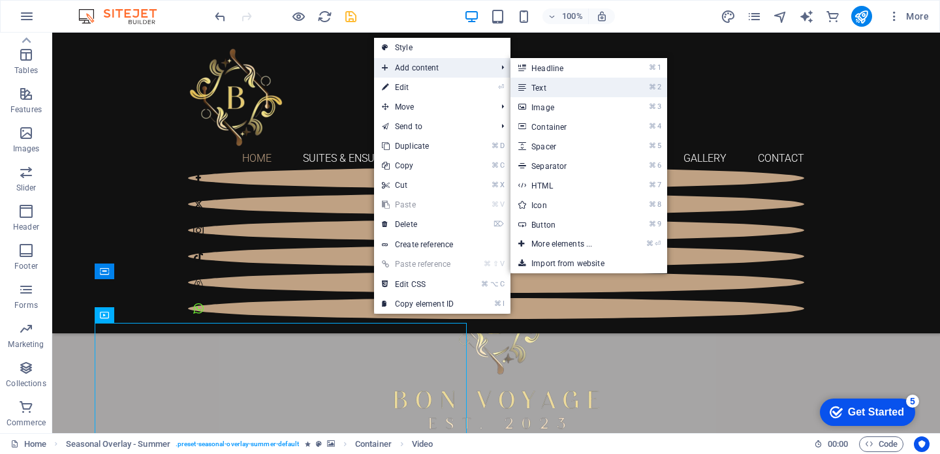
click at [539, 82] on link "⌘ 2 Text" at bounding box center [564, 88] width 108 height 20
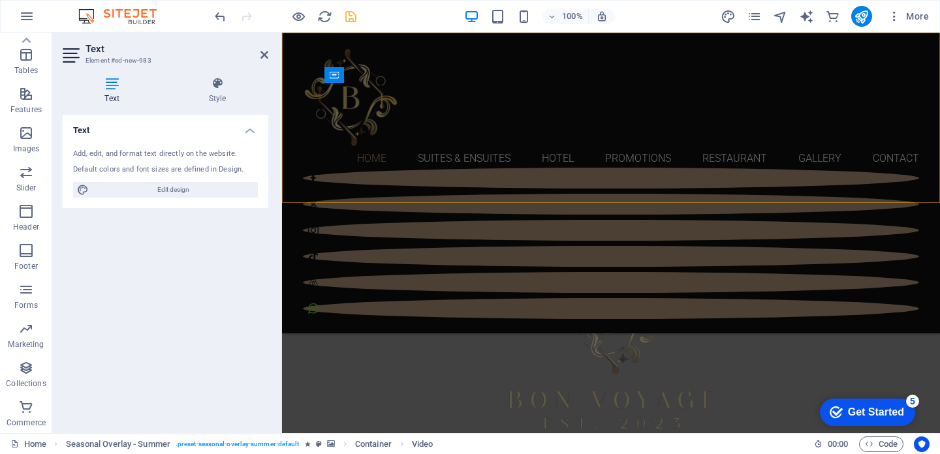
scroll to position [1301, 0]
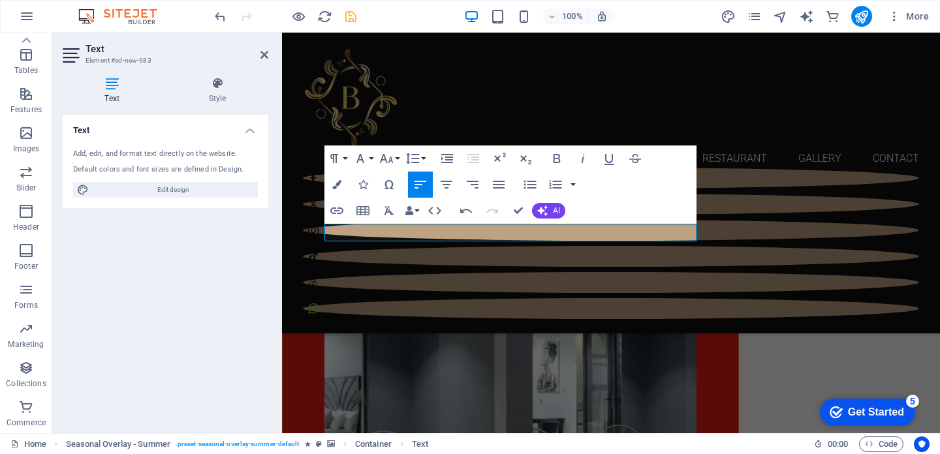
click at [378, 273] on figure at bounding box center [510, 404] width 372 height 813
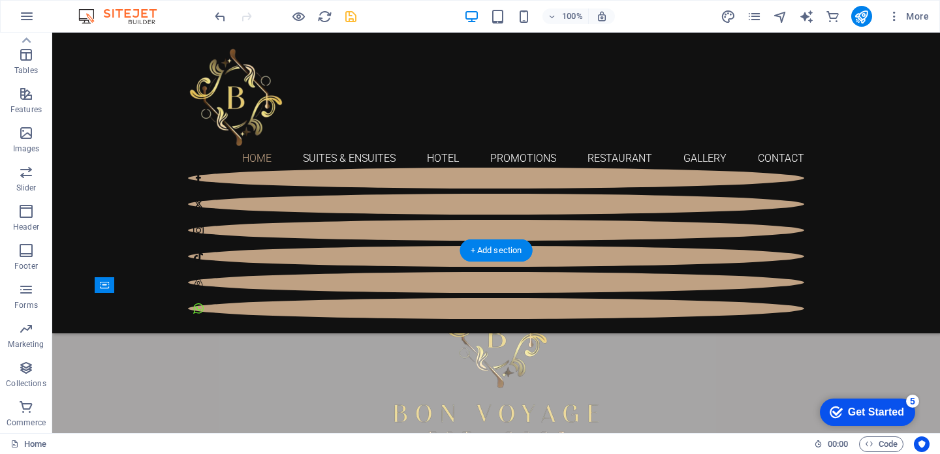
scroll to position [508, 0]
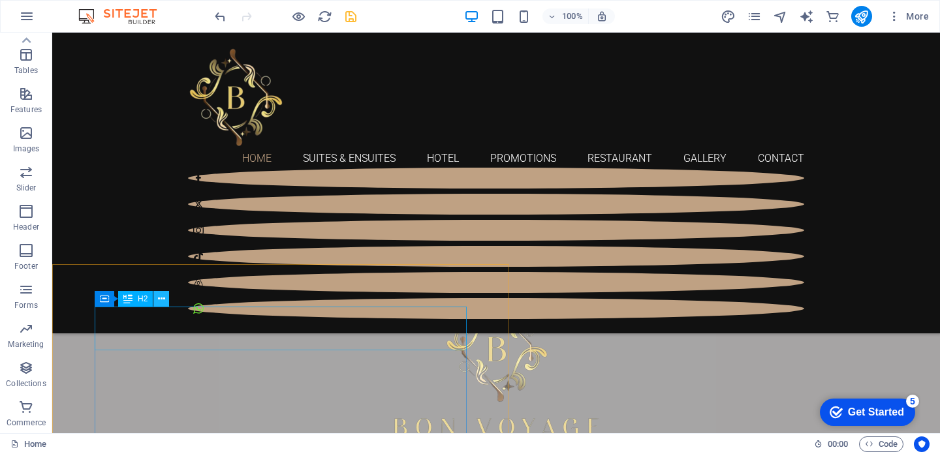
click at [161, 296] on icon at bounding box center [161, 299] width 7 height 14
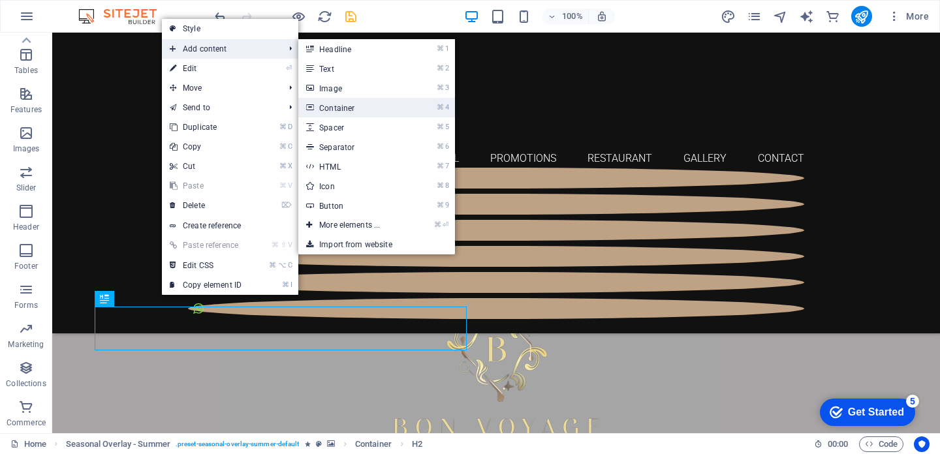
click at [360, 109] on link "⌘ 4 Container" at bounding box center [352, 108] width 108 height 20
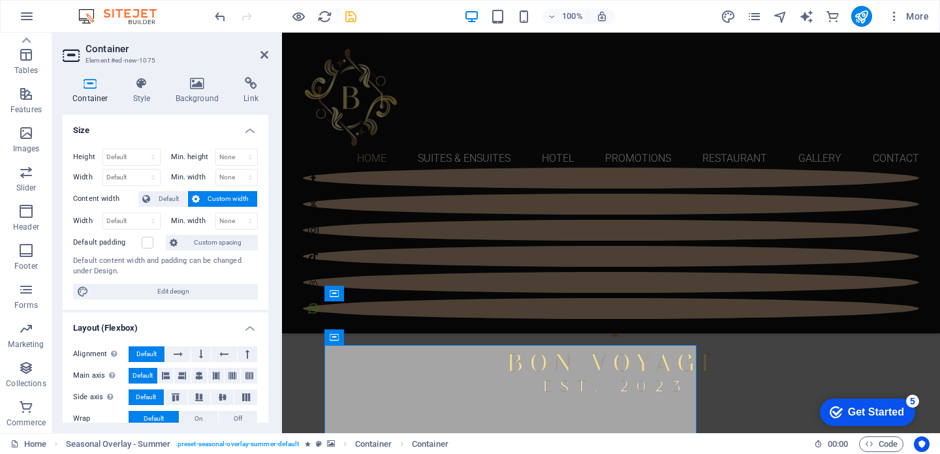
scroll to position [582, 0]
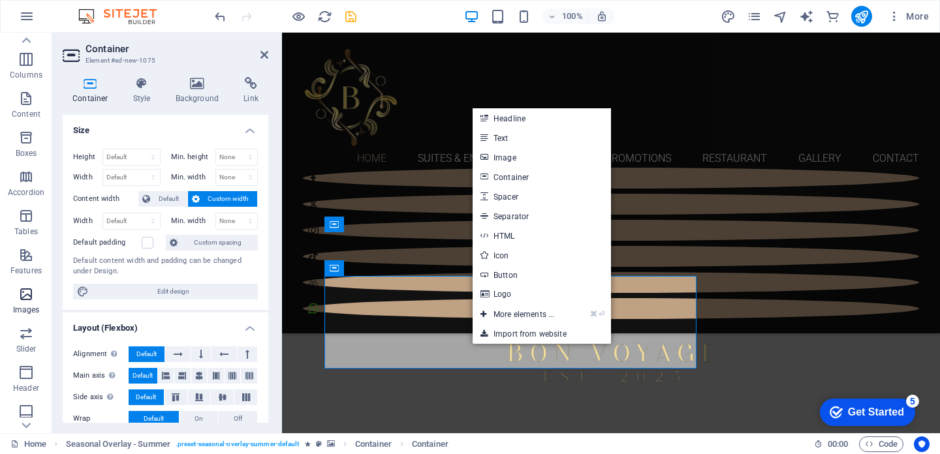
scroll to position [226, 0]
click at [24, 339] on p "Marketing" at bounding box center [26, 344] width 36 height 10
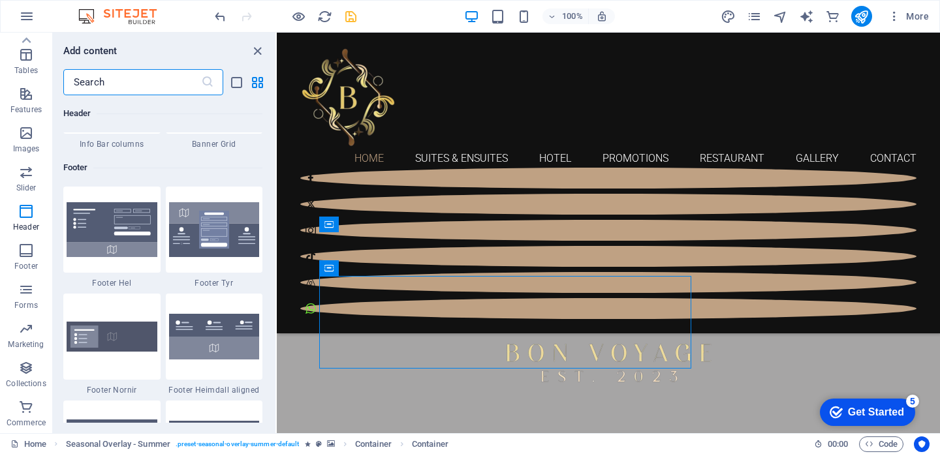
scroll to position [8584, 0]
click at [353, 18] on icon "save" at bounding box center [350, 16] width 15 height 15
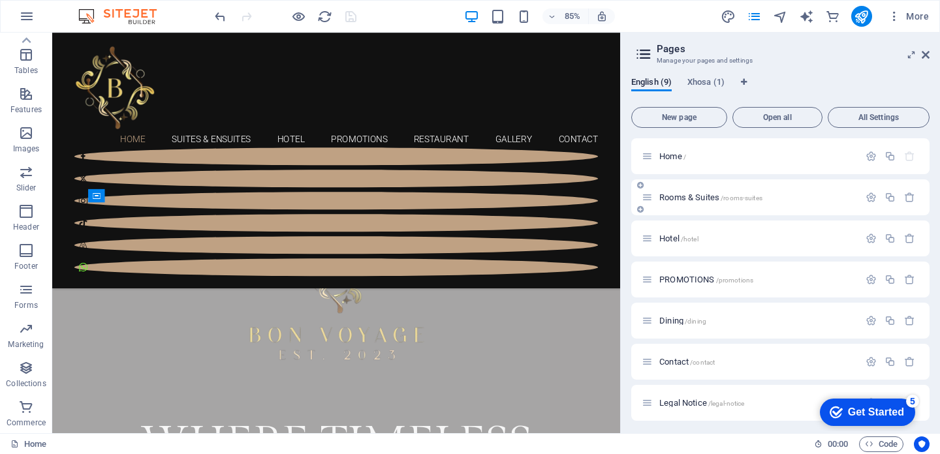
click at [761, 189] on div "Rooms & Suites /rooms-suites" at bounding box center [780, 197] width 298 height 36
click at [745, 277] on span "/promotions" at bounding box center [735, 280] width 38 height 7
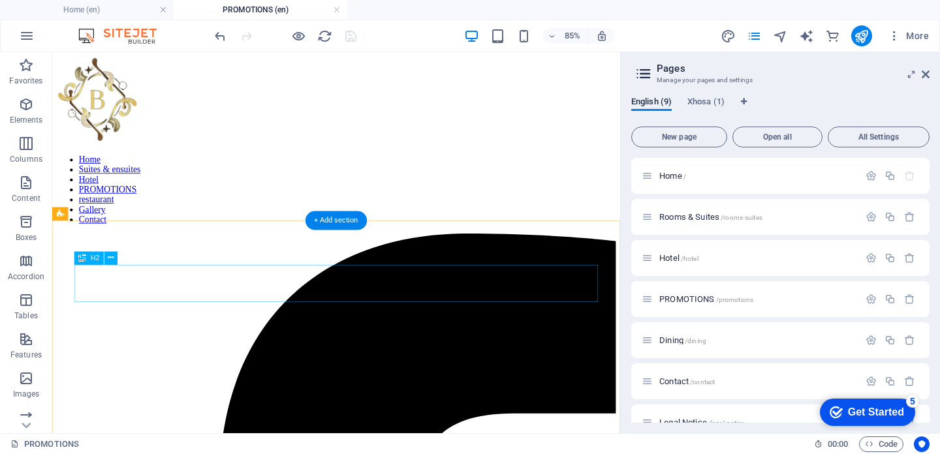
scroll to position [741, 0]
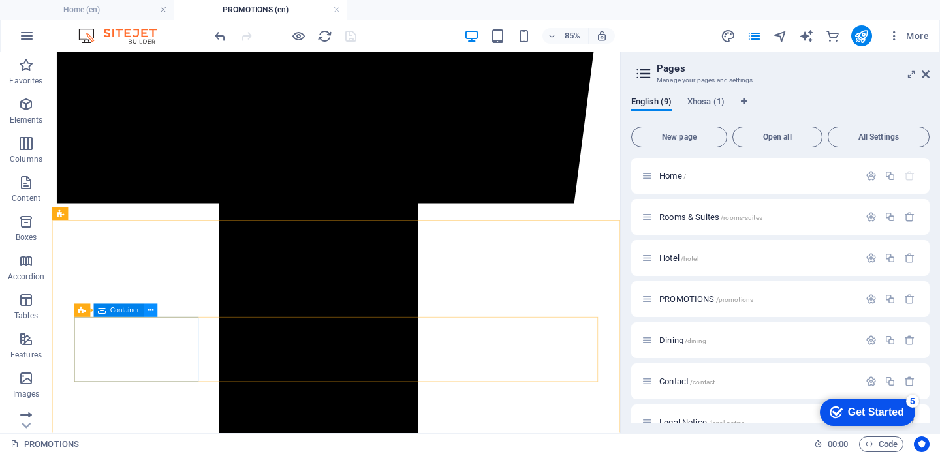
click at [150, 307] on icon at bounding box center [150, 311] width 6 height 12
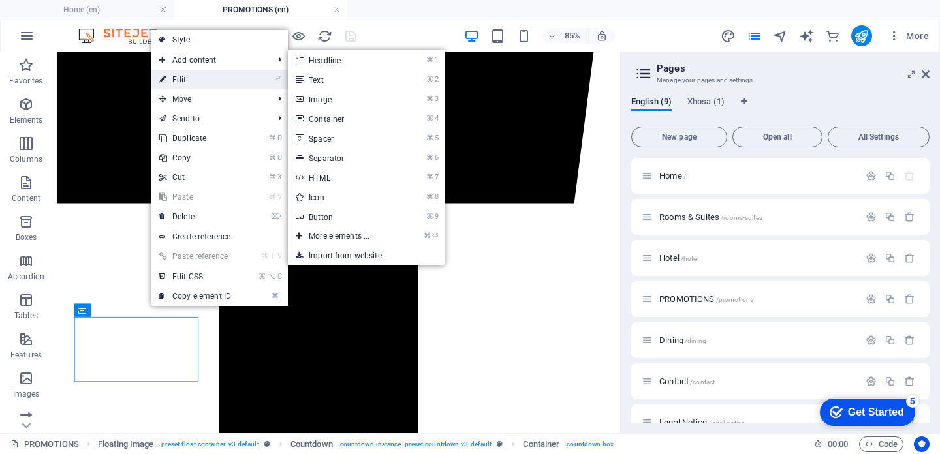
click at [192, 76] on link "⏎ Edit" at bounding box center [194, 80] width 87 height 20
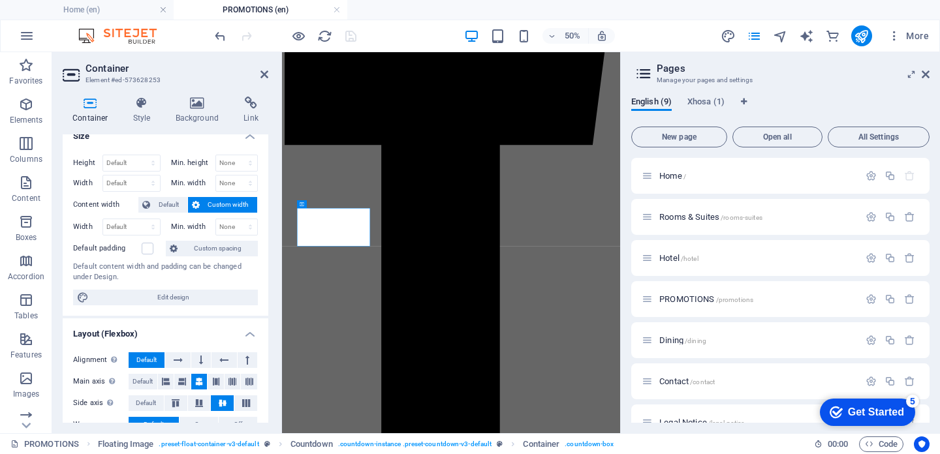
scroll to position [0, 0]
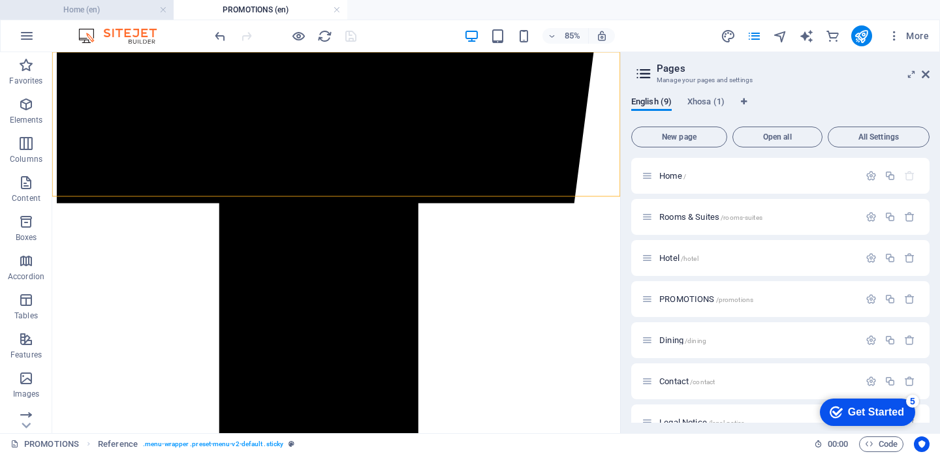
click at [104, 16] on h4 "Home (en)" at bounding box center [87, 10] width 174 height 14
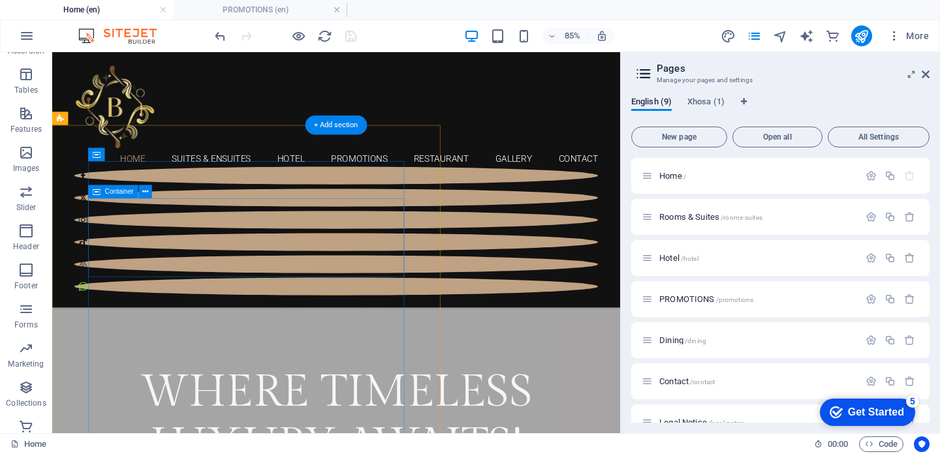
scroll to position [652, 0]
click at [140, 188] on button at bounding box center [145, 193] width 13 height 13
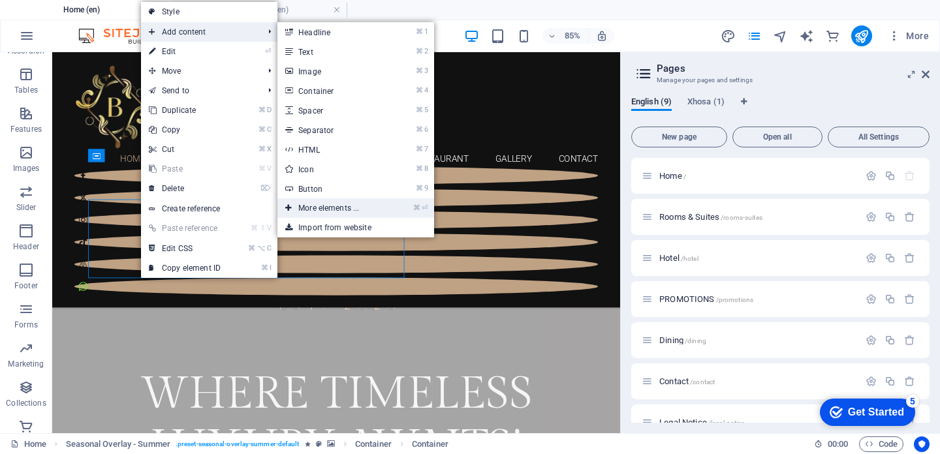
click at [354, 201] on link "⌘ ⏎ More elements ..." at bounding box center [331, 208] width 108 height 20
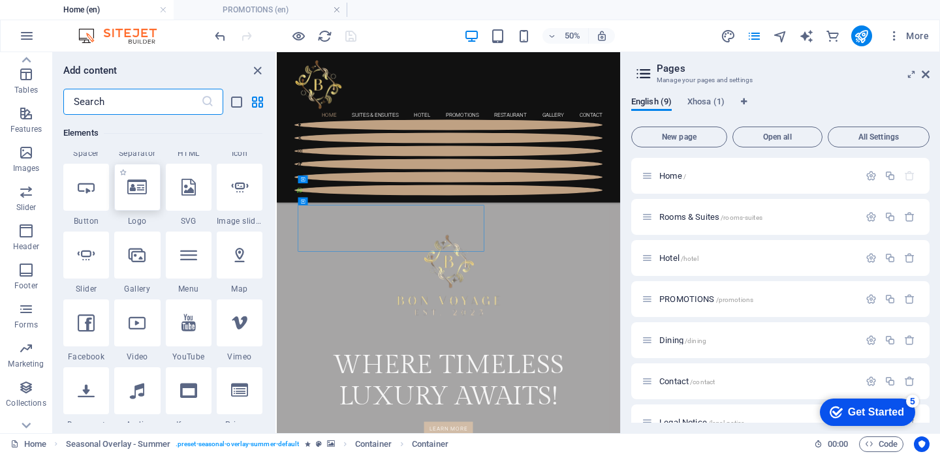
scroll to position [288, 0]
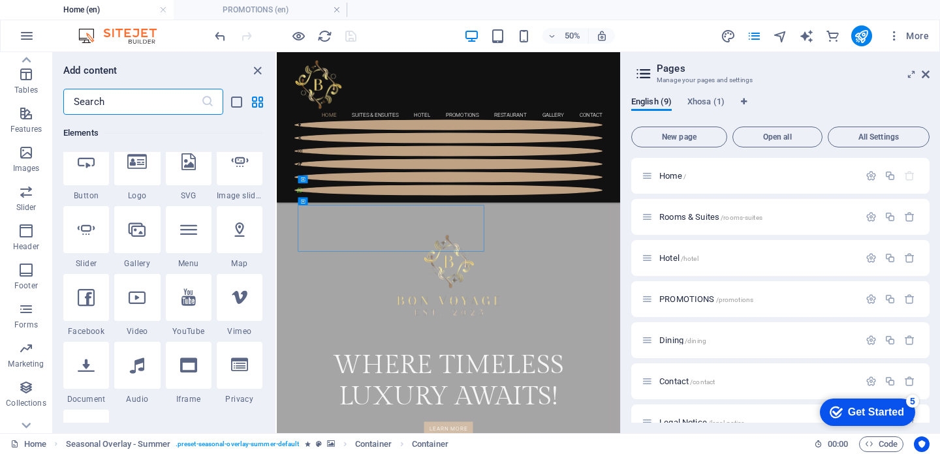
click at [120, 104] on input "text" at bounding box center [132, 102] width 138 height 26
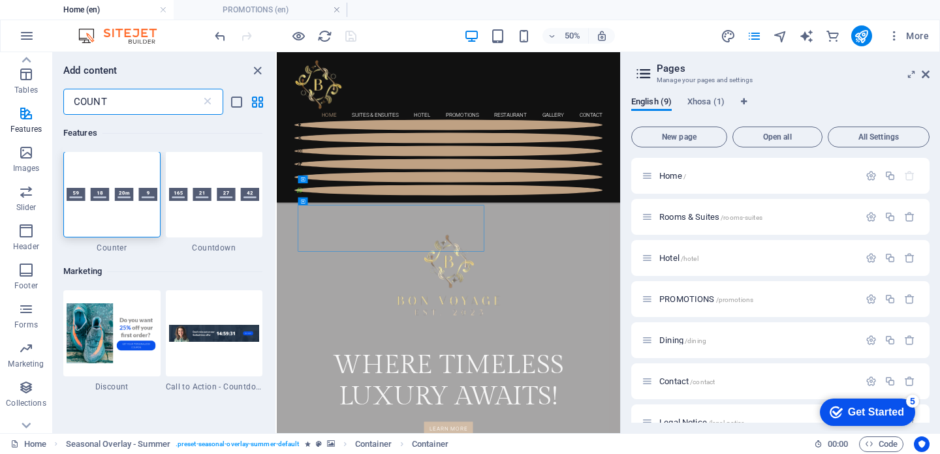
scroll to position [0, 0]
type input "COUNT"
click at [223, 224] on div at bounding box center [214, 195] width 97 height 86
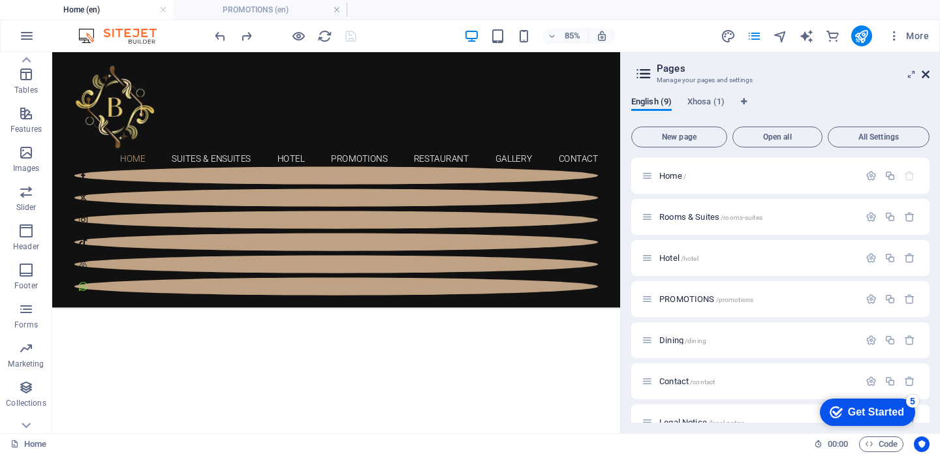
click at [927, 76] on icon at bounding box center [925, 74] width 8 height 10
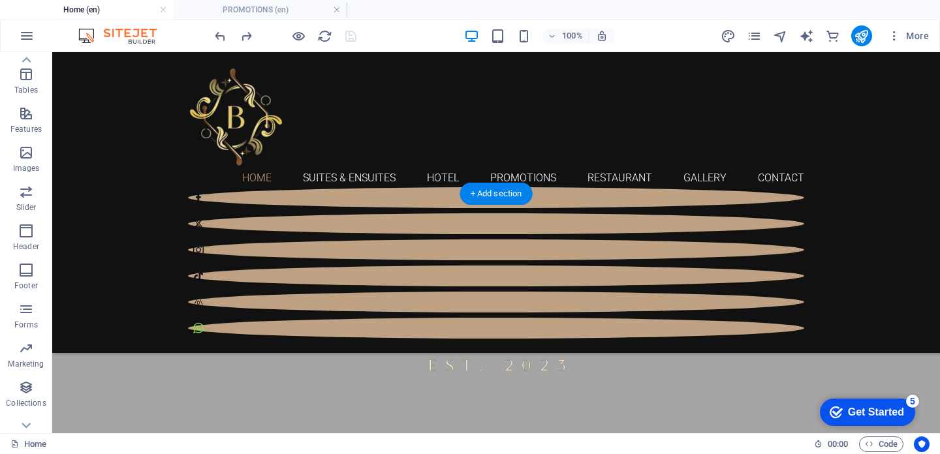
scroll to position [604, 0]
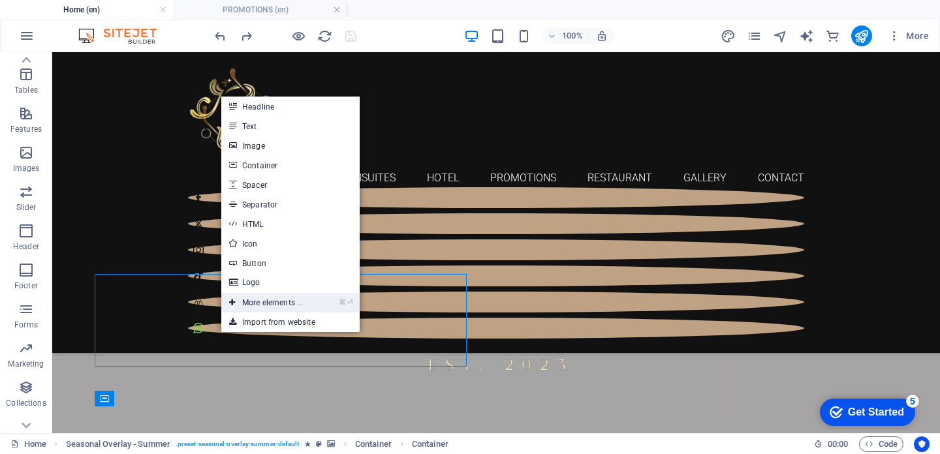
click at [262, 296] on link "⌘ ⏎ More elements ..." at bounding box center [265, 303] width 89 height 20
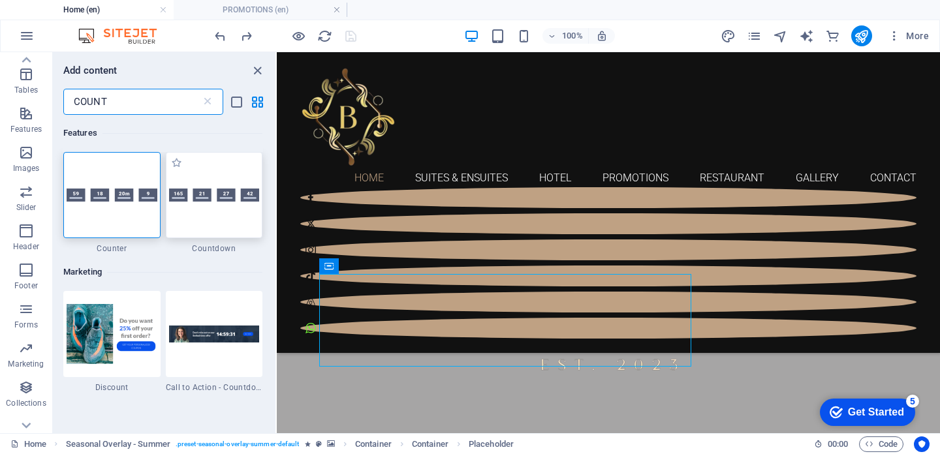
click at [204, 200] on img at bounding box center [214, 196] width 91 height 14
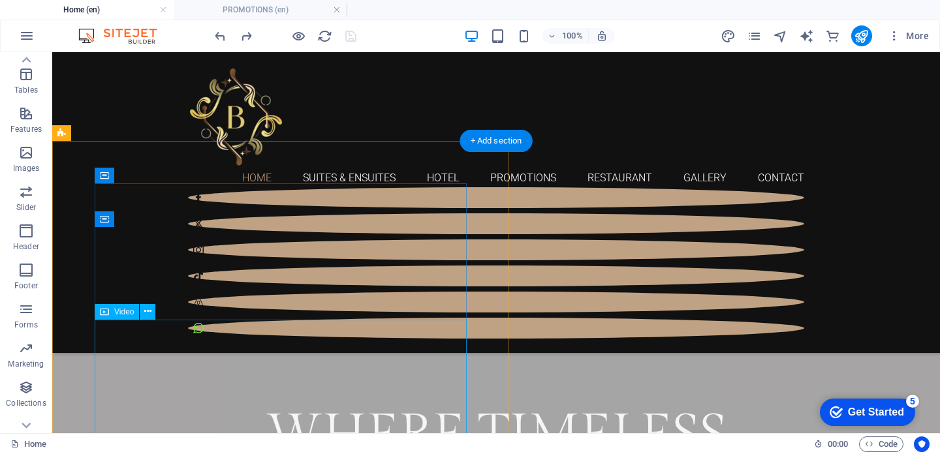
scroll to position [611, 0]
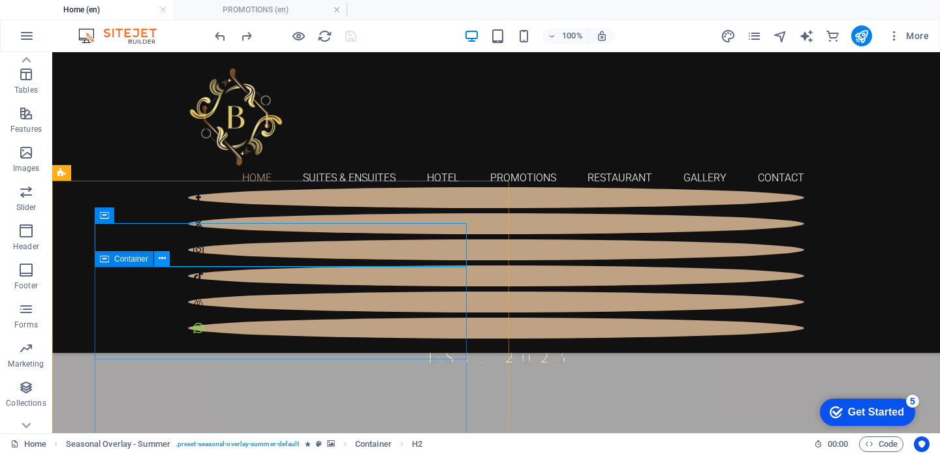
click at [164, 260] on icon at bounding box center [162, 259] width 7 height 14
click at [162, 260] on icon at bounding box center [162, 259] width 7 height 14
click at [164, 262] on icon at bounding box center [162, 259] width 7 height 14
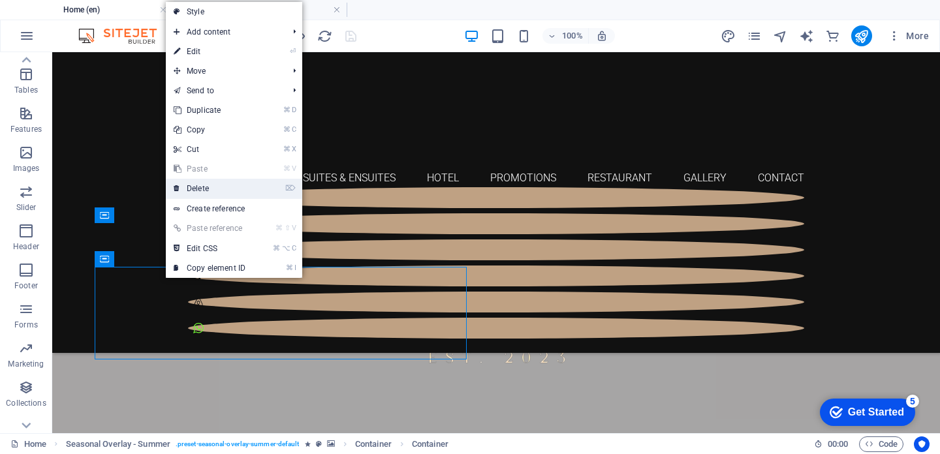
click at [219, 183] on link "⌦ Delete" at bounding box center [209, 189] width 87 height 20
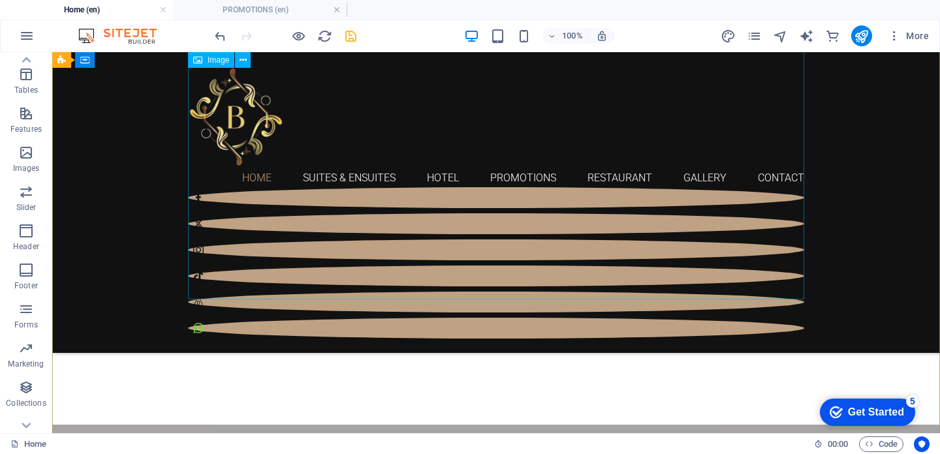
scroll to position [268, 0]
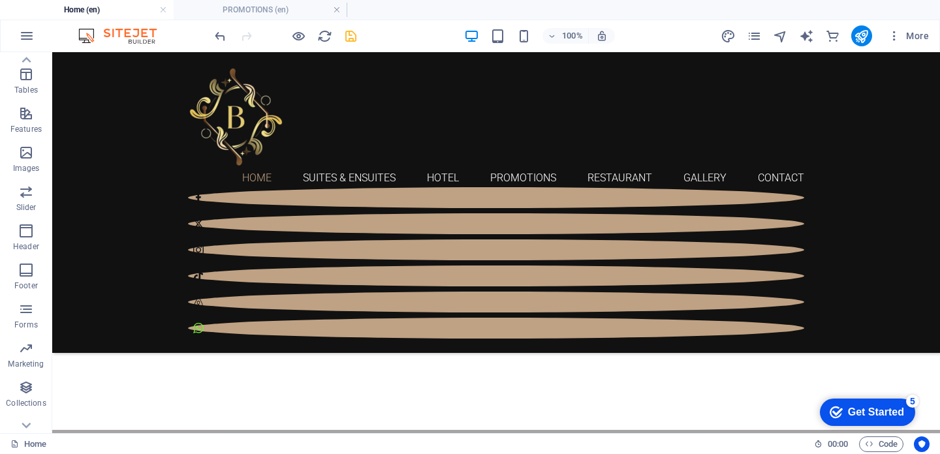
click at [350, 32] on icon "save" at bounding box center [350, 36] width 15 height 15
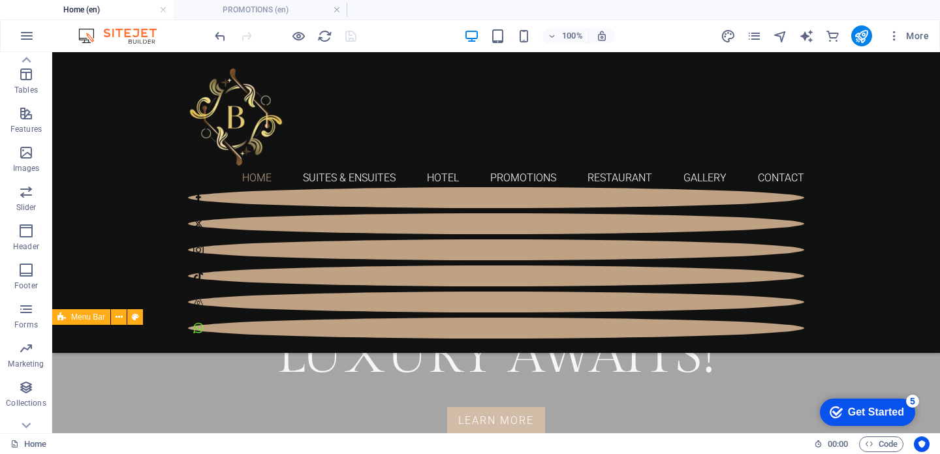
scroll to position [756, 0]
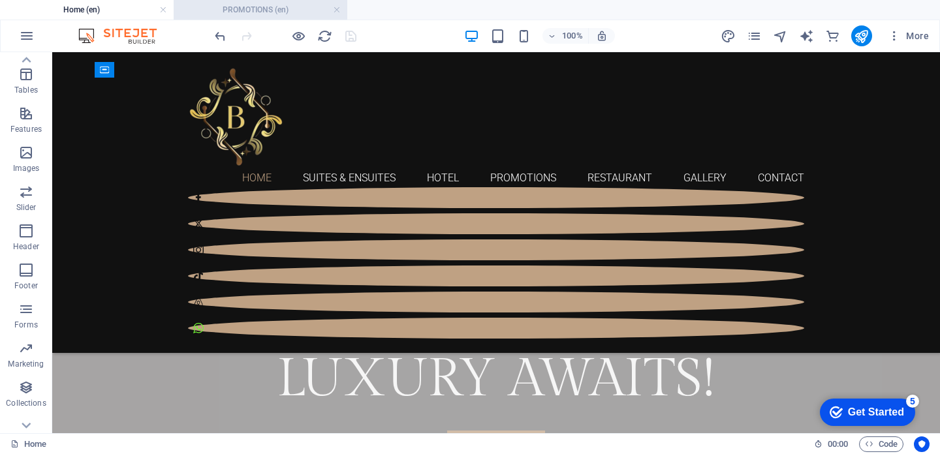
click at [281, 12] on h4 "PROMOTIONS (en)" at bounding box center [261, 10] width 174 height 14
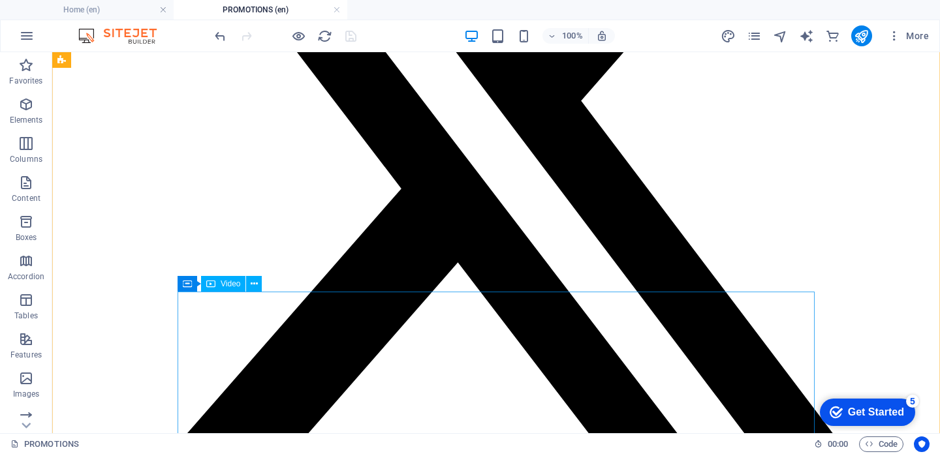
scroll to position [2252, 0]
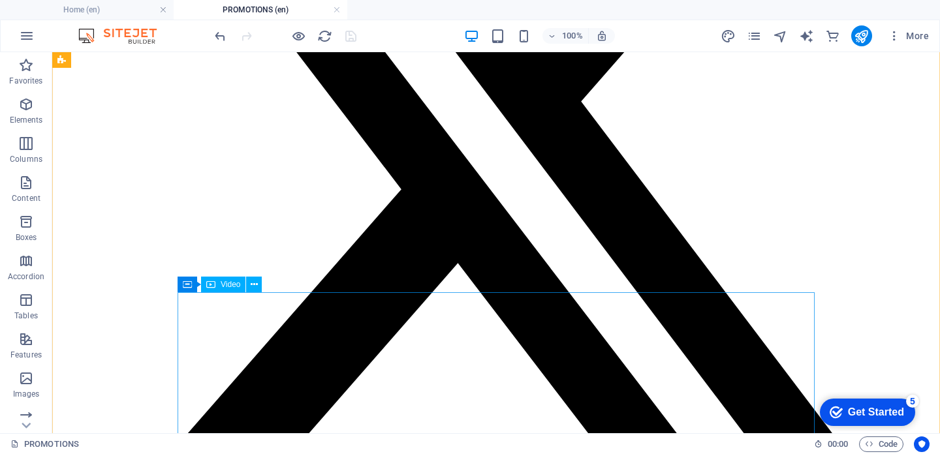
click at [253, 292] on div "Container Video" at bounding box center [223, 285] width 93 height 16
click at [256, 285] on icon at bounding box center [254, 285] width 7 height 14
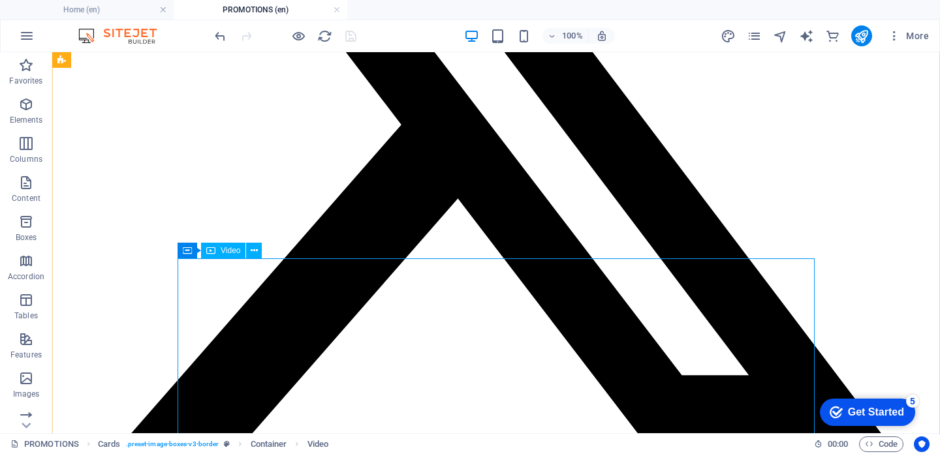
scroll to position [2325, 0]
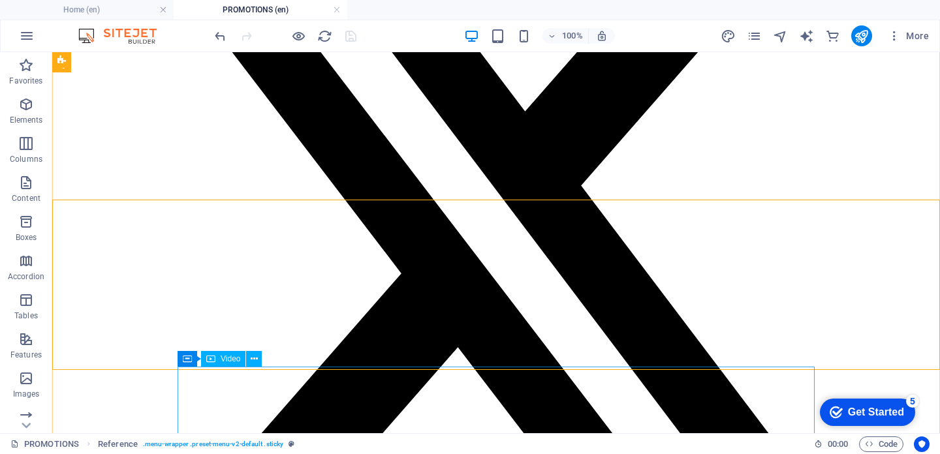
scroll to position [2159, 0]
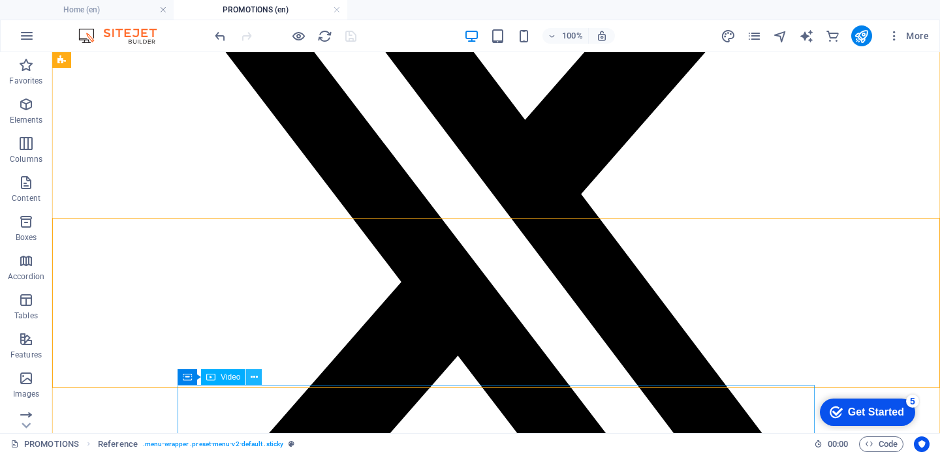
click at [251, 377] on icon at bounding box center [254, 378] width 7 height 14
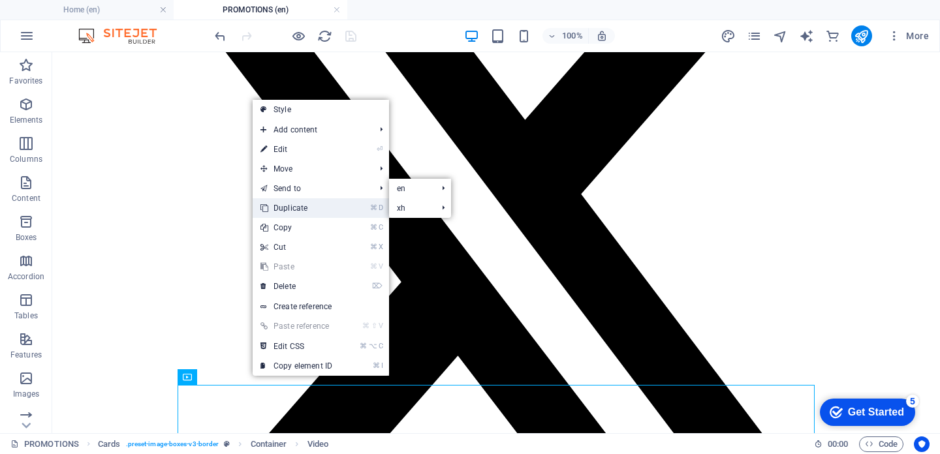
click at [303, 211] on link "⌘ D Duplicate" at bounding box center [296, 208] width 87 height 20
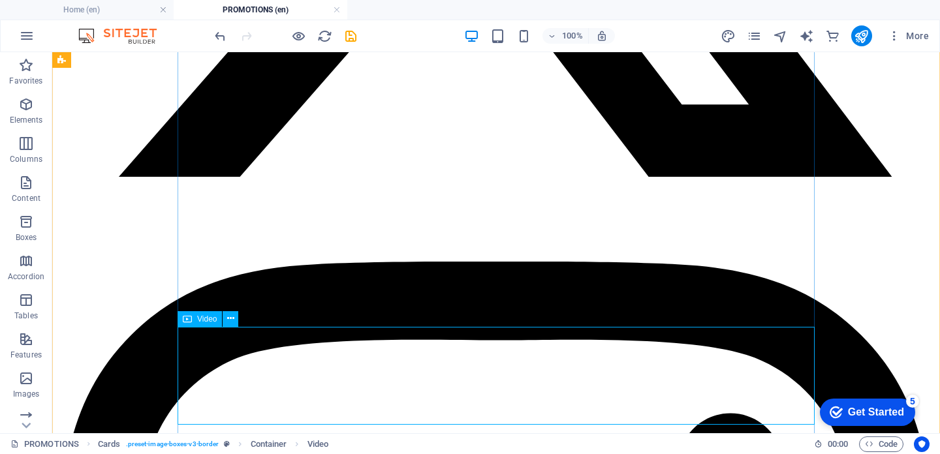
scroll to position [2570, 0]
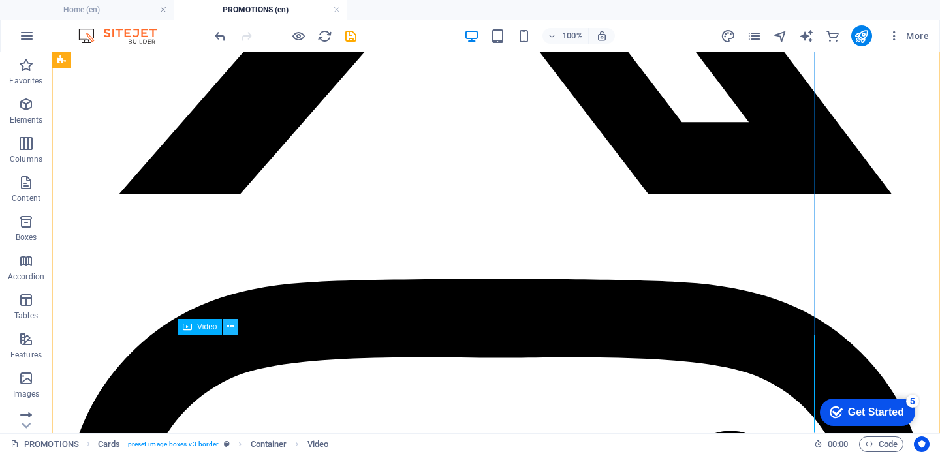
click at [230, 328] on icon at bounding box center [230, 327] width 7 height 14
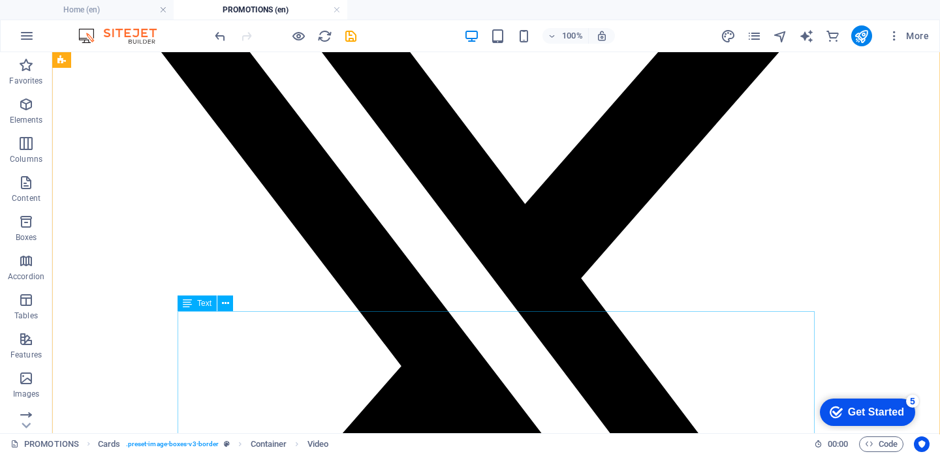
scroll to position [2068, 0]
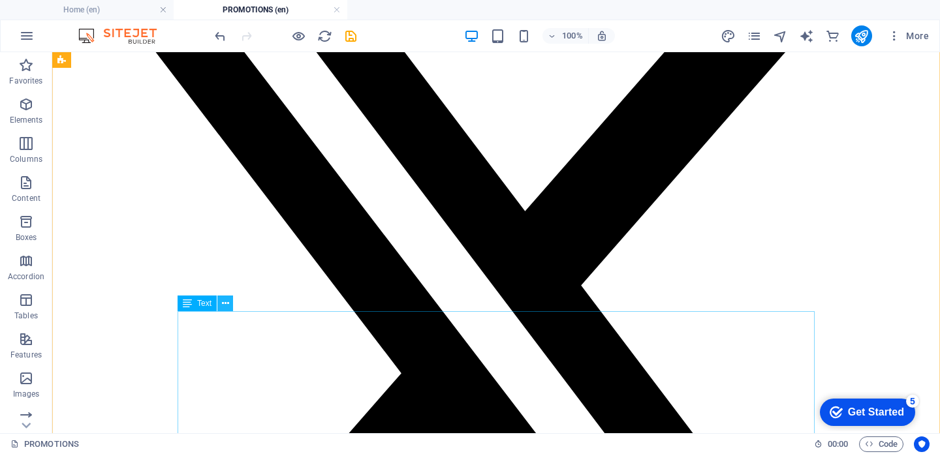
click at [231, 305] on button at bounding box center [225, 304] width 16 height 16
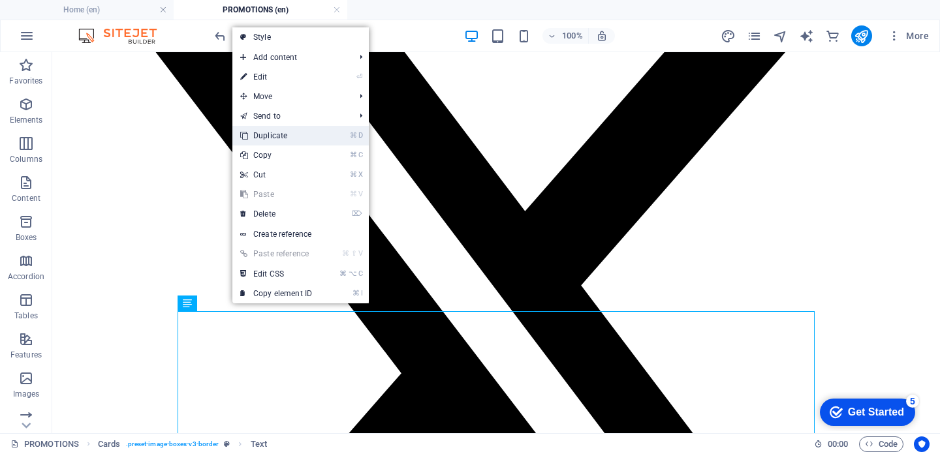
click at [264, 132] on link "⌘ D Duplicate" at bounding box center [275, 136] width 87 height 20
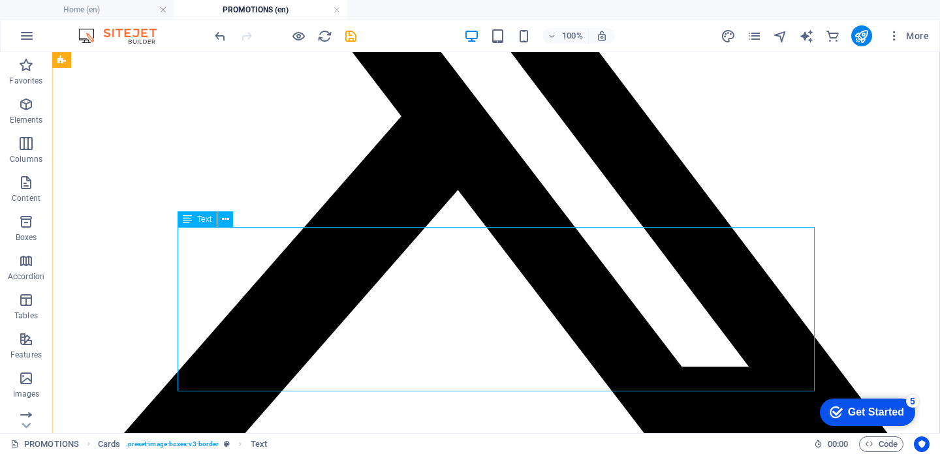
scroll to position [2288, 0]
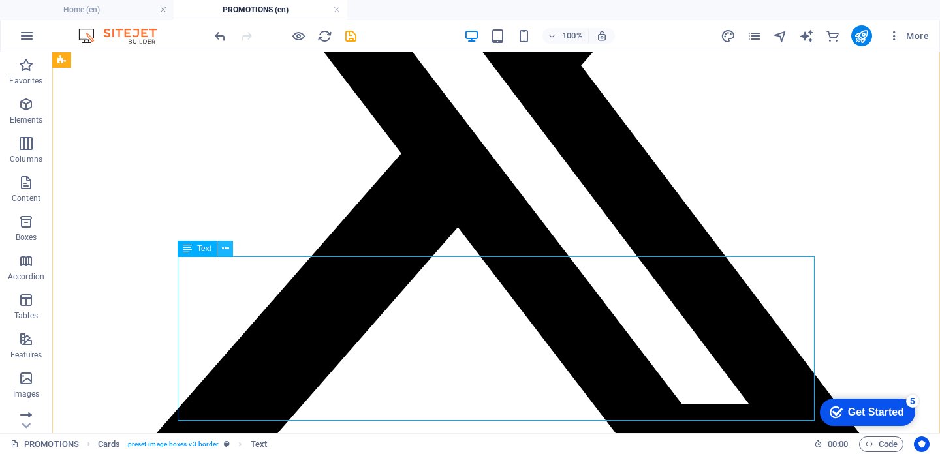
click at [224, 251] on icon at bounding box center [225, 249] width 7 height 14
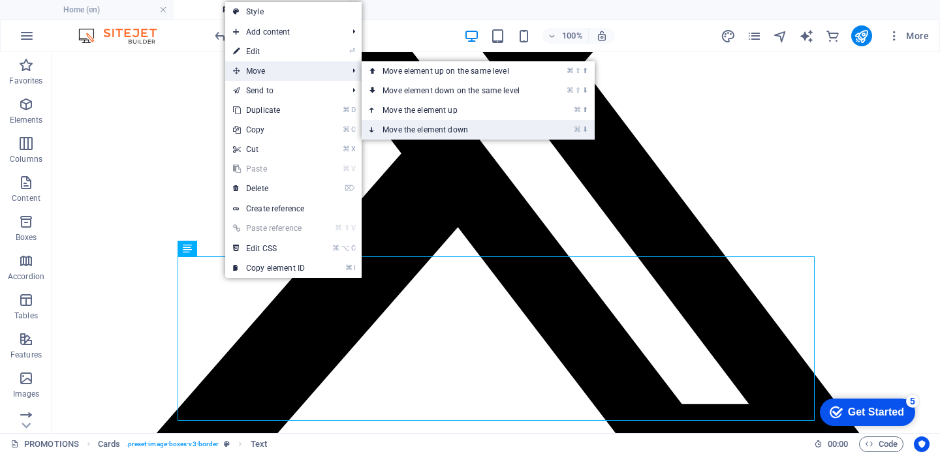
click at [450, 125] on link "⌘ ⬇ Move the element down" at bounding box center [453, 130] width 184 height 20
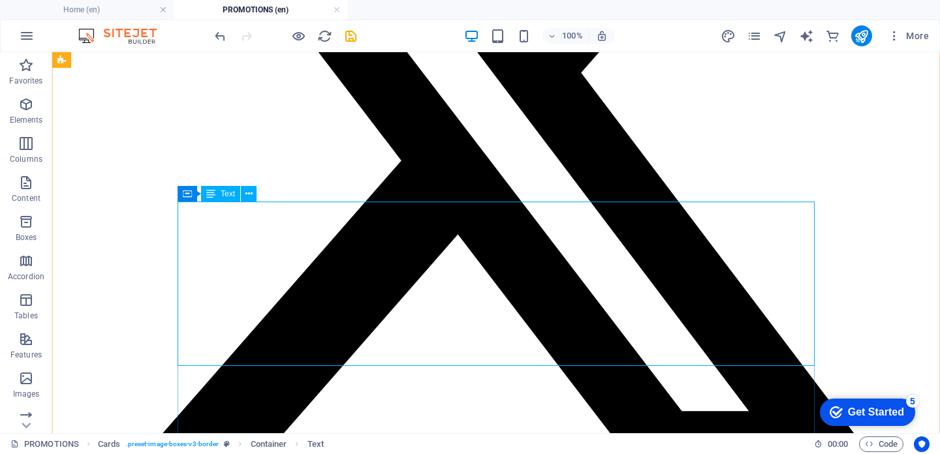
scroll to position [2214, 0]
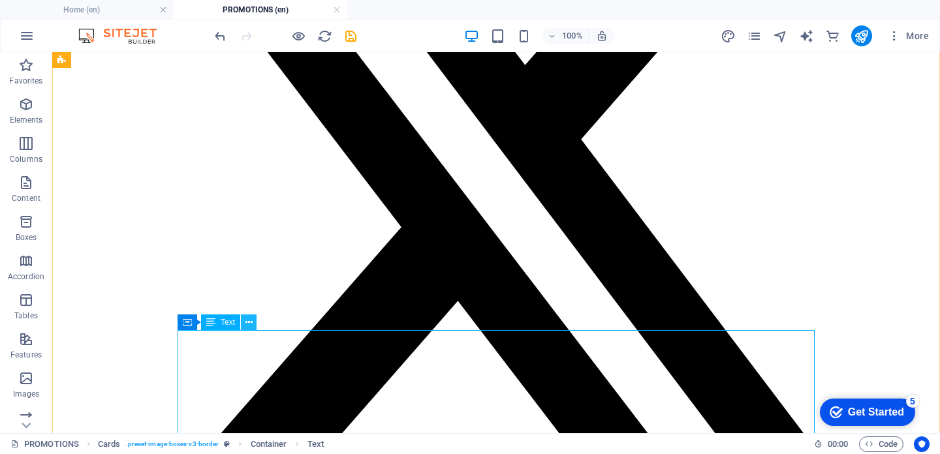
click at [249, 326] on icon at bounding box center [248, 323] width 7 height 14
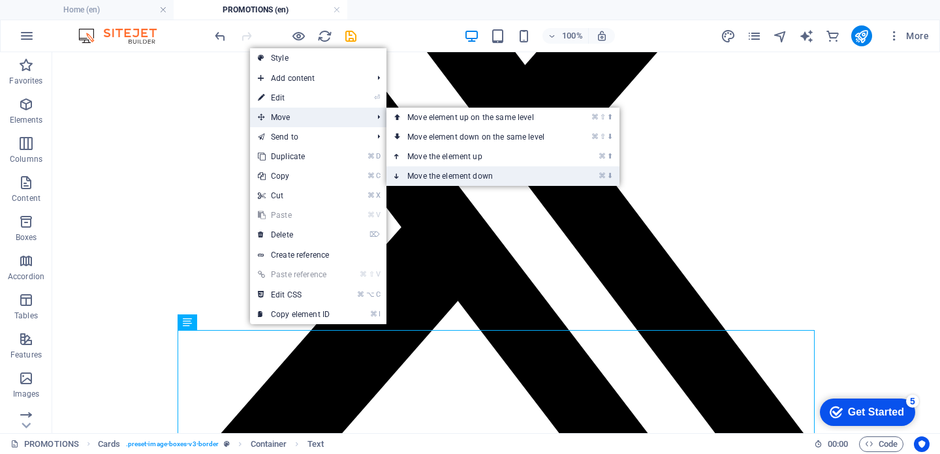
click at [481, 179] on link "⌘ ⬇ Move the element down" at bounding box center [478, 176] width 184 height 20
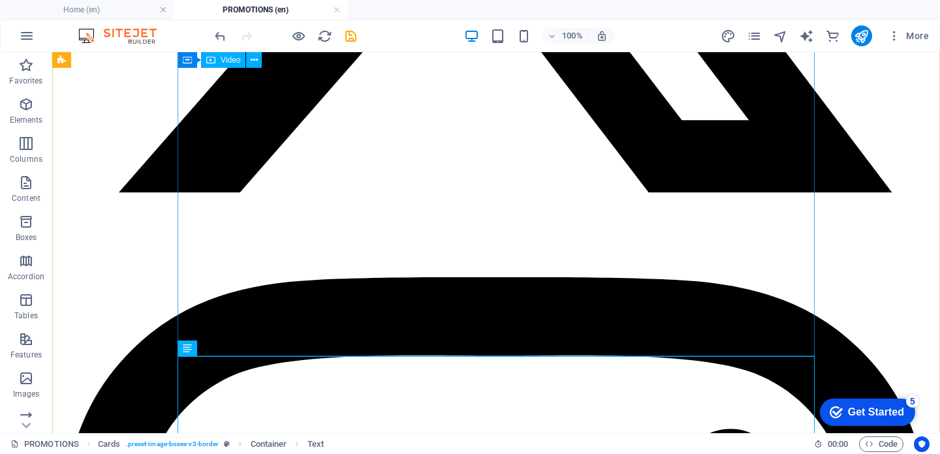
scroll to position [2576, 0]
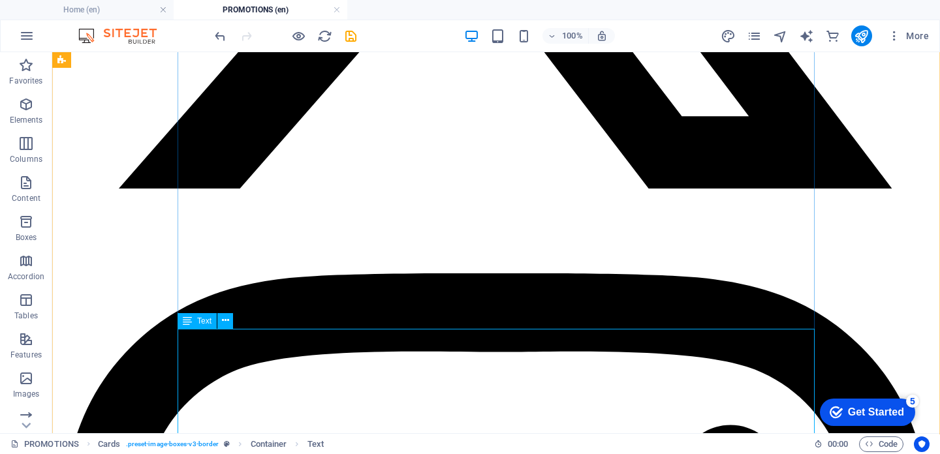
click at [201, 354] on div "H1 Banner Image Banner Container Container H2 Spacer Spacer Text Button Floatin…" at bounding box center [495, 242] width 887 height 381
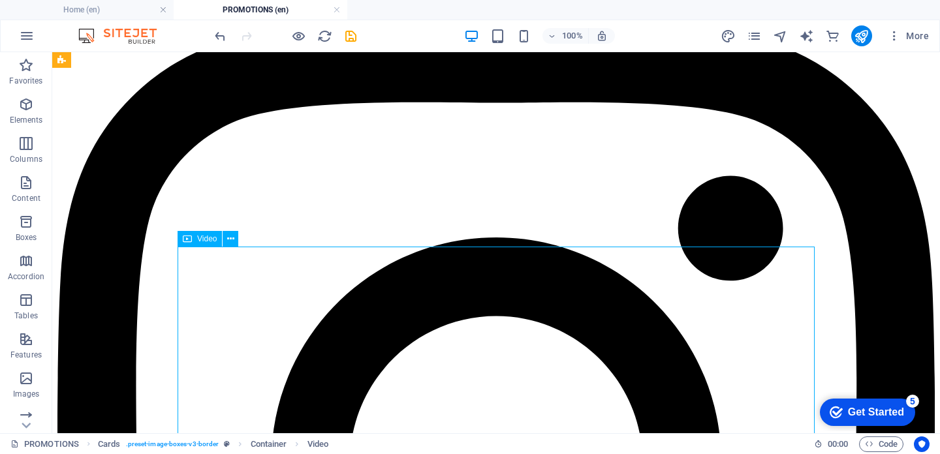
scroll to position [2810, 0]
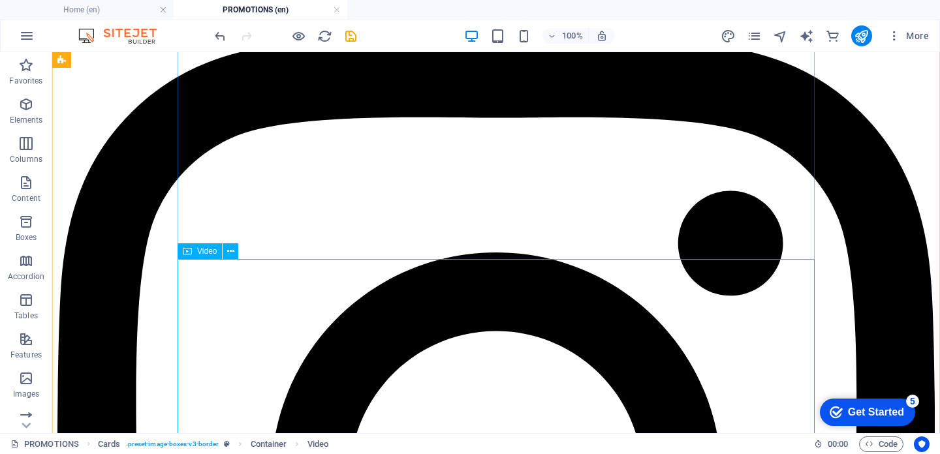
select select "%"
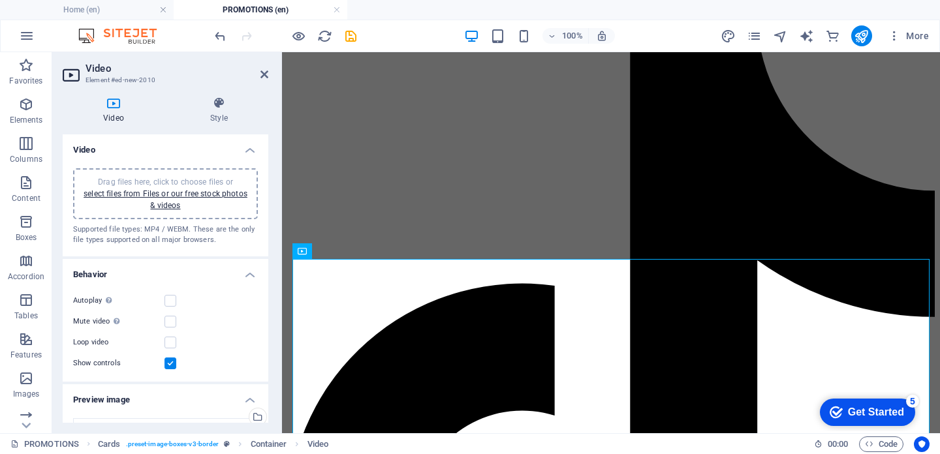
click at [189, 200] on div "Drag files here, click to choose files or select files from Files or our free s…" at bounding box center [165, 193] width 169 height 35
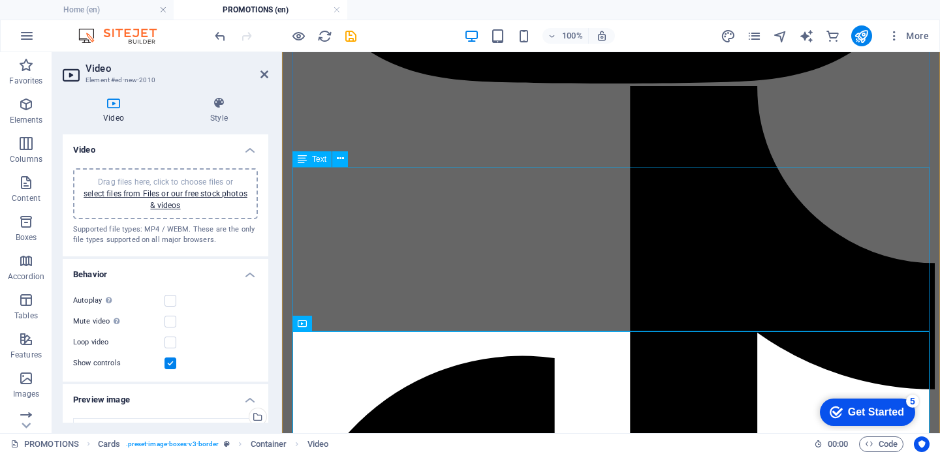
scroll to position [2720, 0]
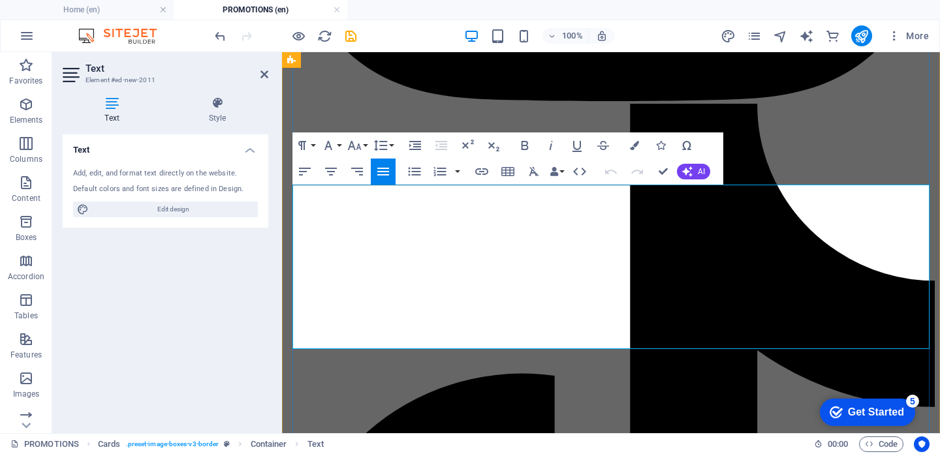
drag, startPoint x: 299, startPoint y: 234, endPoint x: 669, endPoint y: 335, distance: 383.6
copy div "oohle & SoulFulG Stay at [GEOGRAPHIC_DATA] [GEOGRAPHIC_DATA] had the absolute h…"
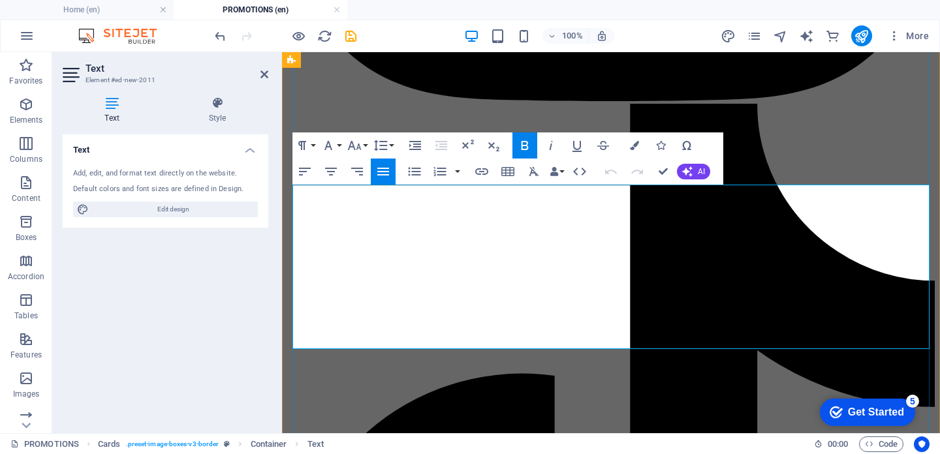
scroll to position [85, 5]
drag, startPoint x: 295, startPoint y: 252, endPoint x: 686, endPoint y: 345, distance: 401.8
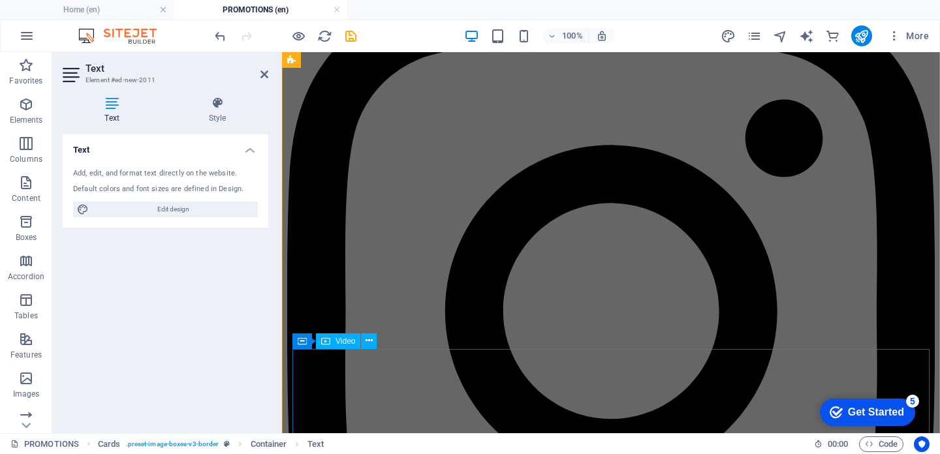
scroll to position [2185, 0]
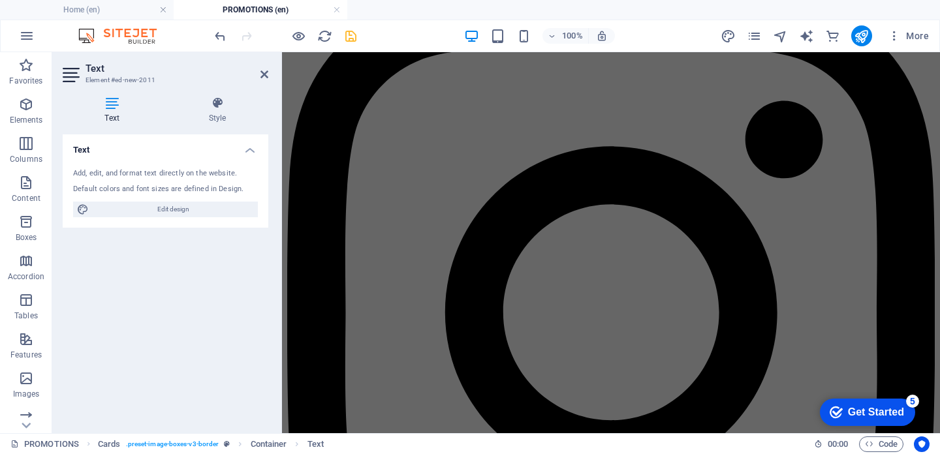
click at [352, 40] on icon "save" at bounding box center [350, 36] width 15 height 15
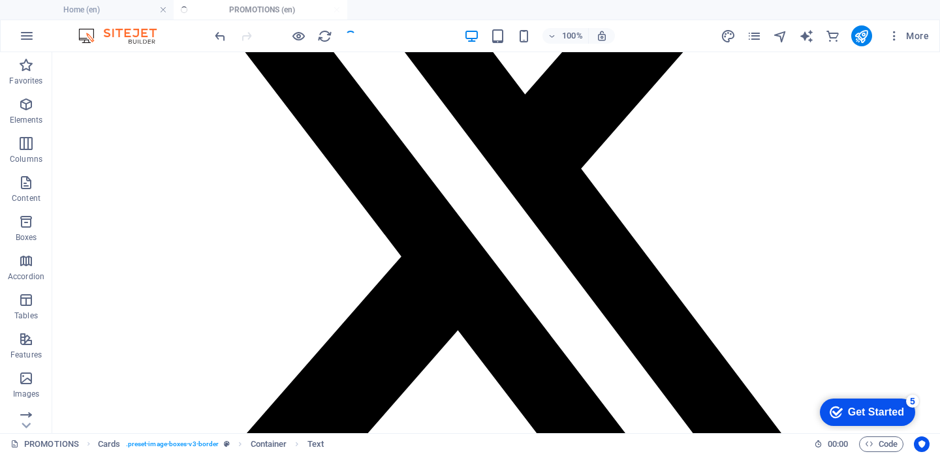
scroll to position [2753, 0]
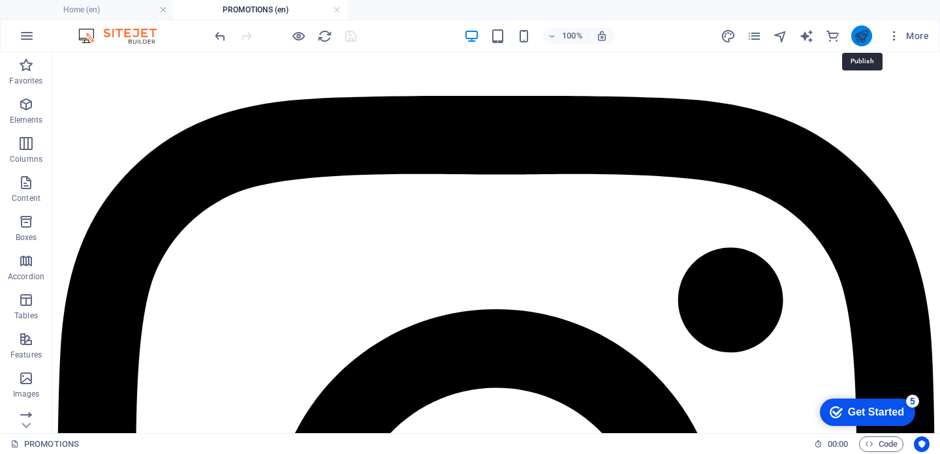
click at [862, 32] on icon "publish" at bounding box center [861, 36] width 15 height 15
